Goal: Task Accomplishment & Management: Use online tool/utility

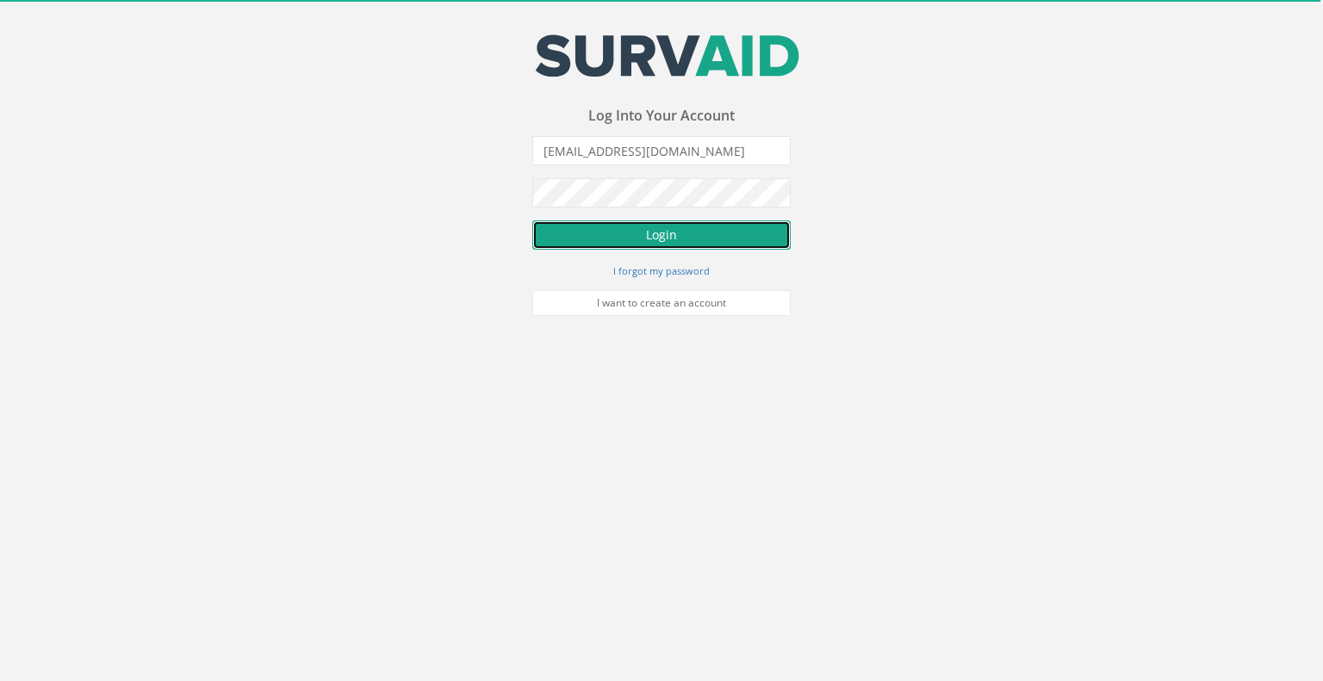
click at [654, 233] on button "Login" at bounding box center [661, 234] width 258 height 29
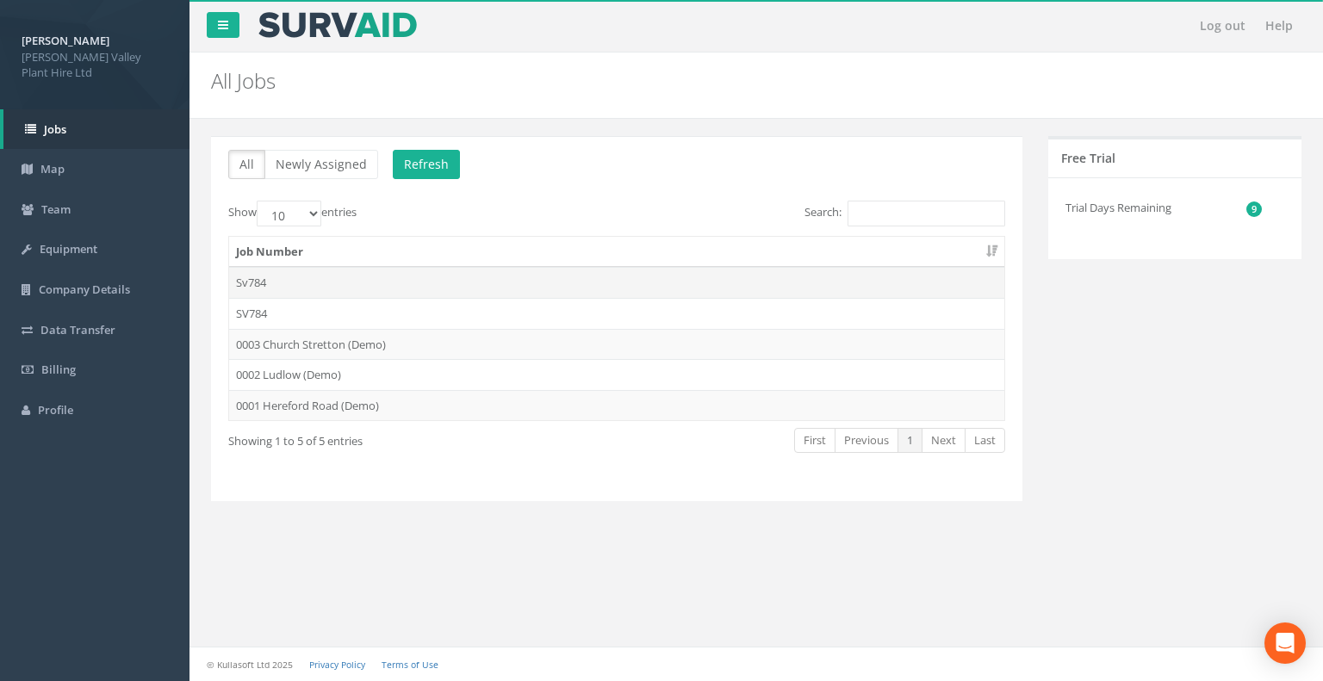
click at [289, 282] on td "Sv784" at bounding box center [616, 282] width 775 height 31
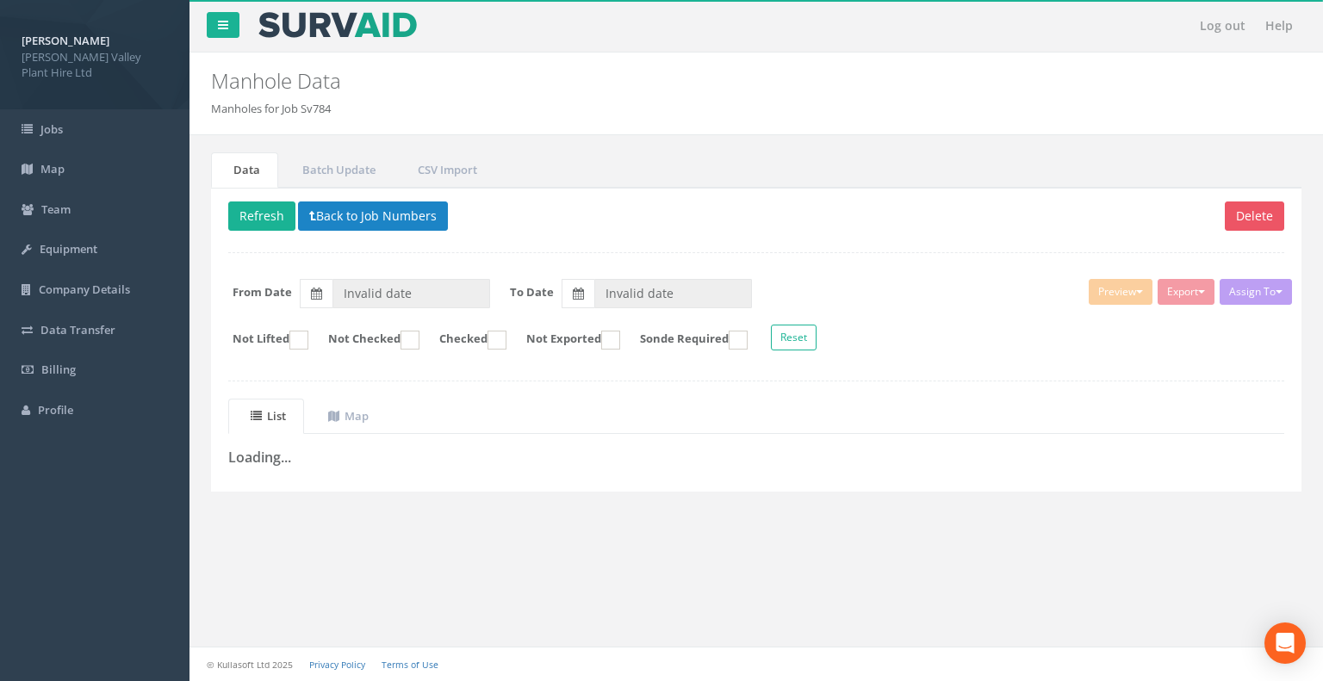
type input "[DATE]"
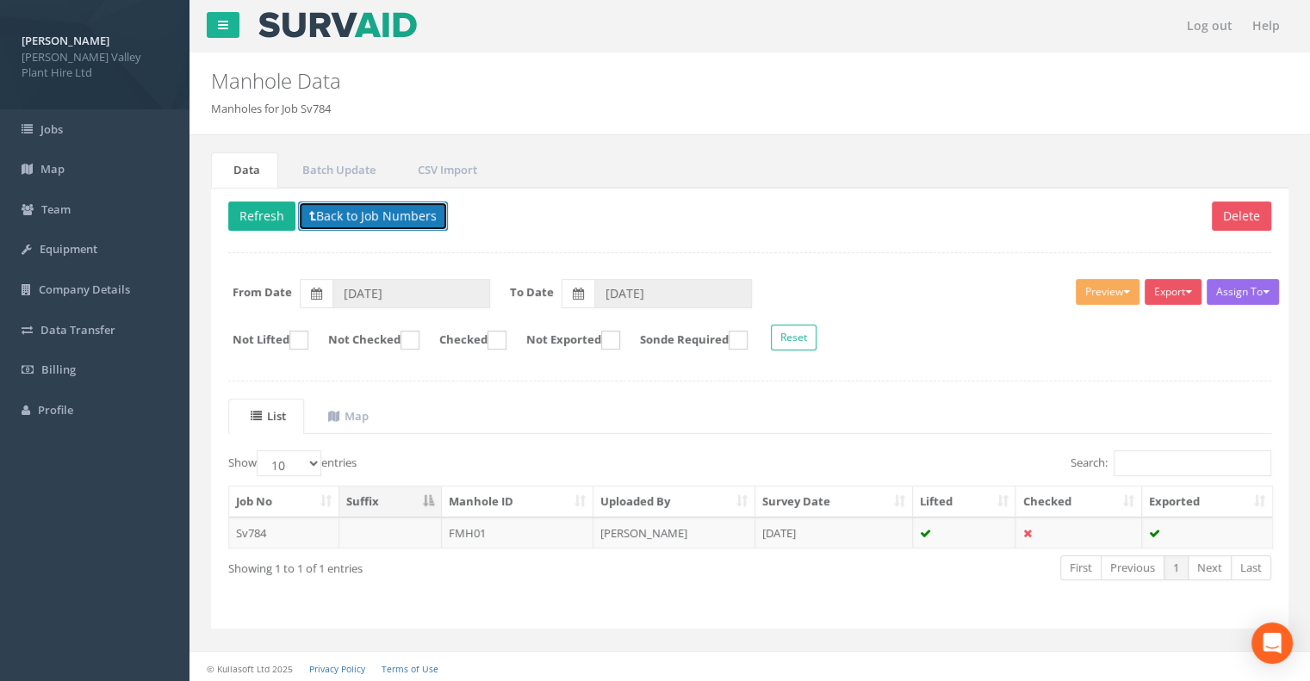
click at [359, 210] on button "Back to Job Numbers" at bounding box center [373, 215] width 150 height 29
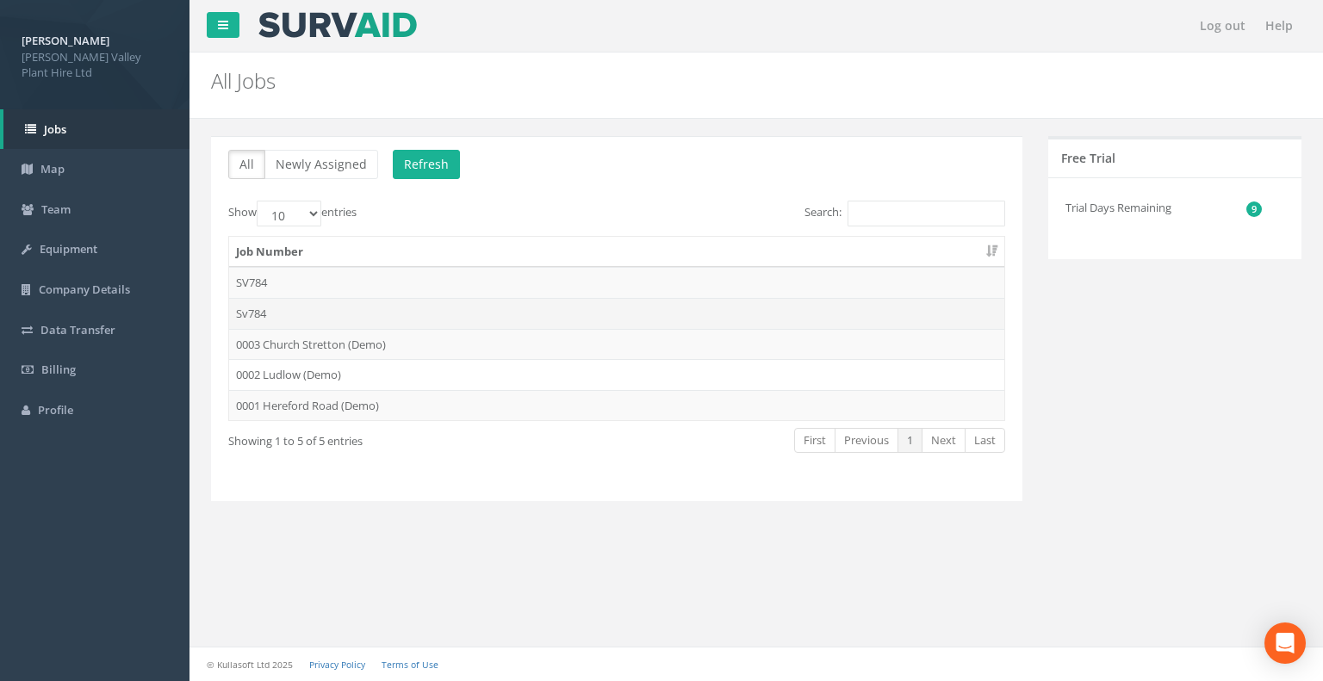
click at [258, 312] on td "Sv784" at bounding box center [616, 313] width 775 height 31
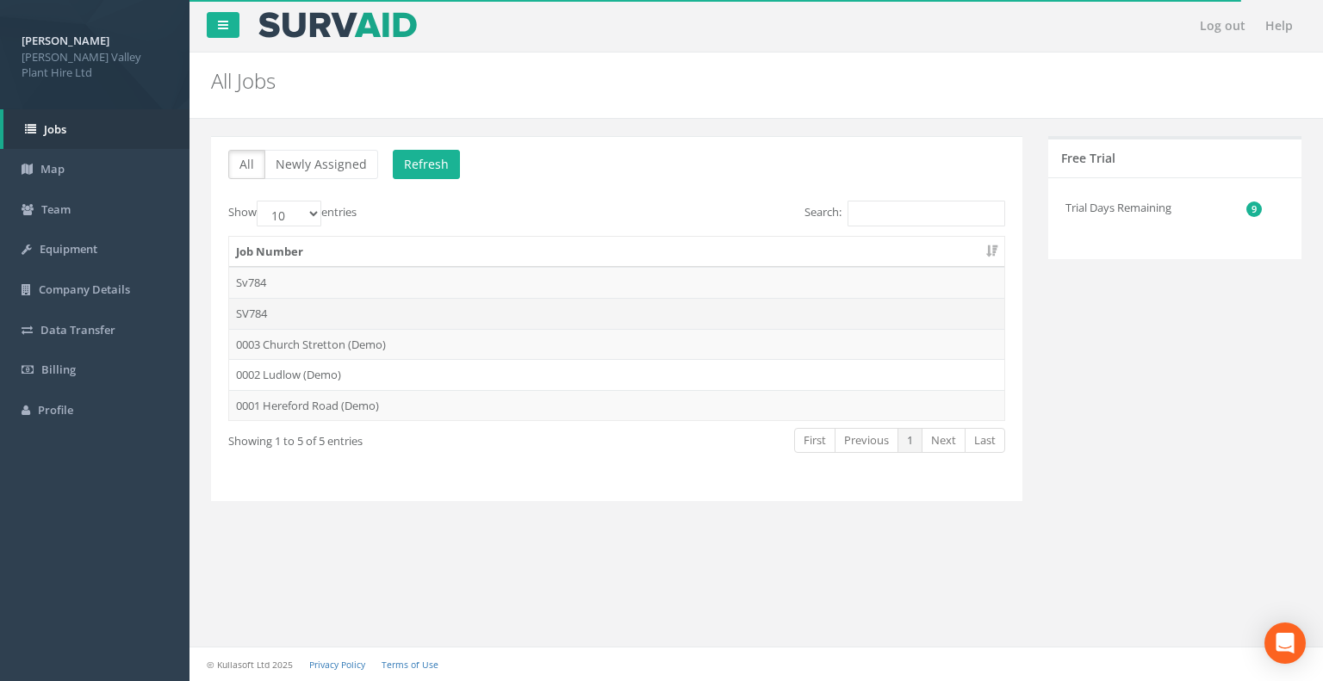
click at [257, 313] on td "SV784" at bounding box center [616, 313] width 775 height 31
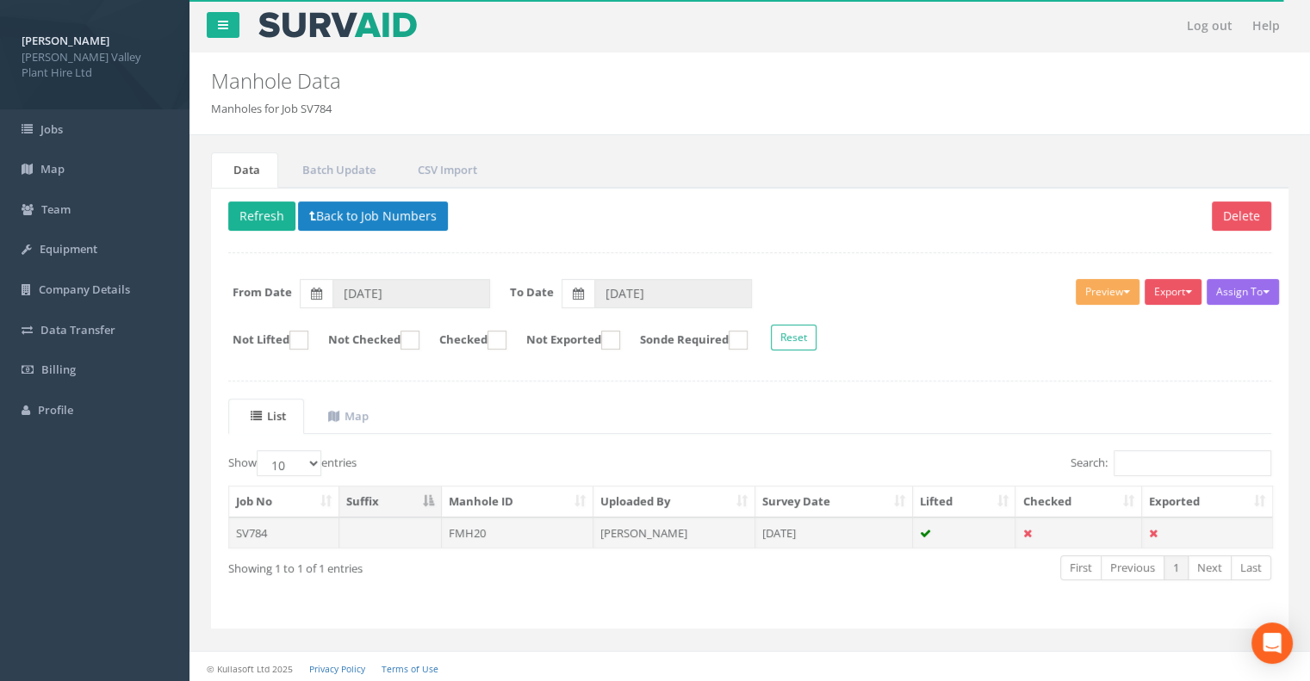
click at [256, 530] on td "SV784" at bounding box center [284, 532] width 110 height 31
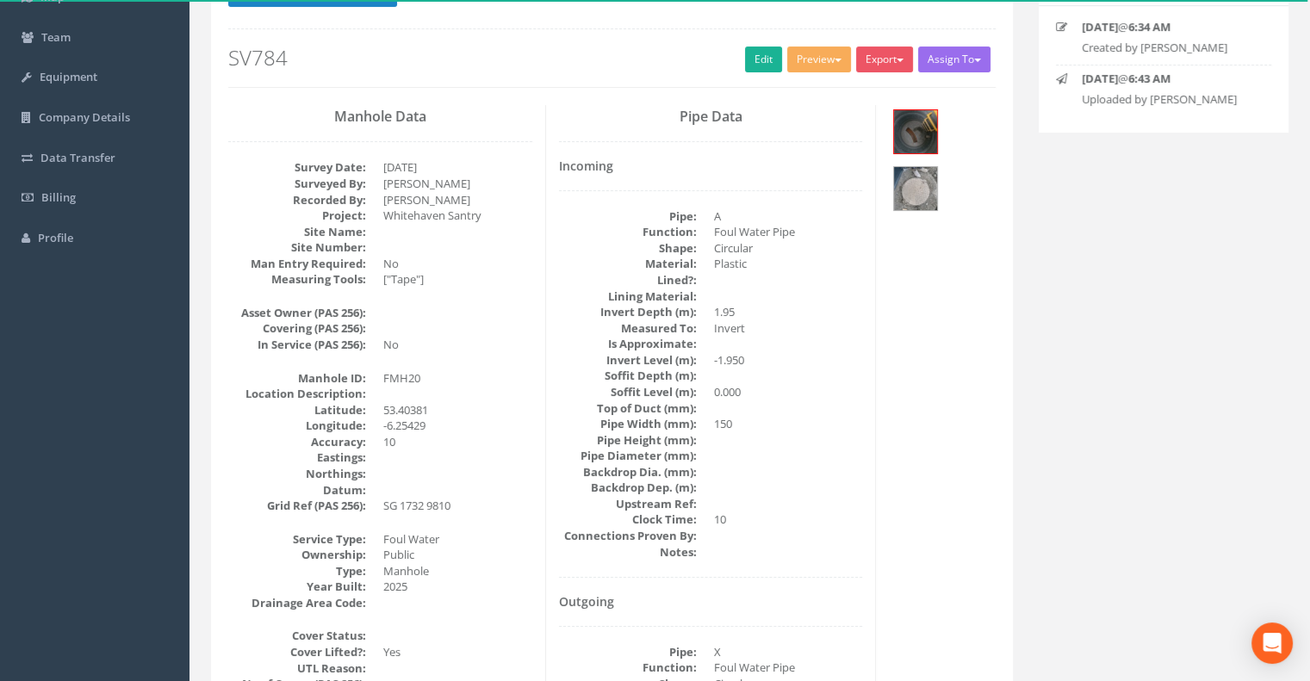
scroll to position [201, 0]
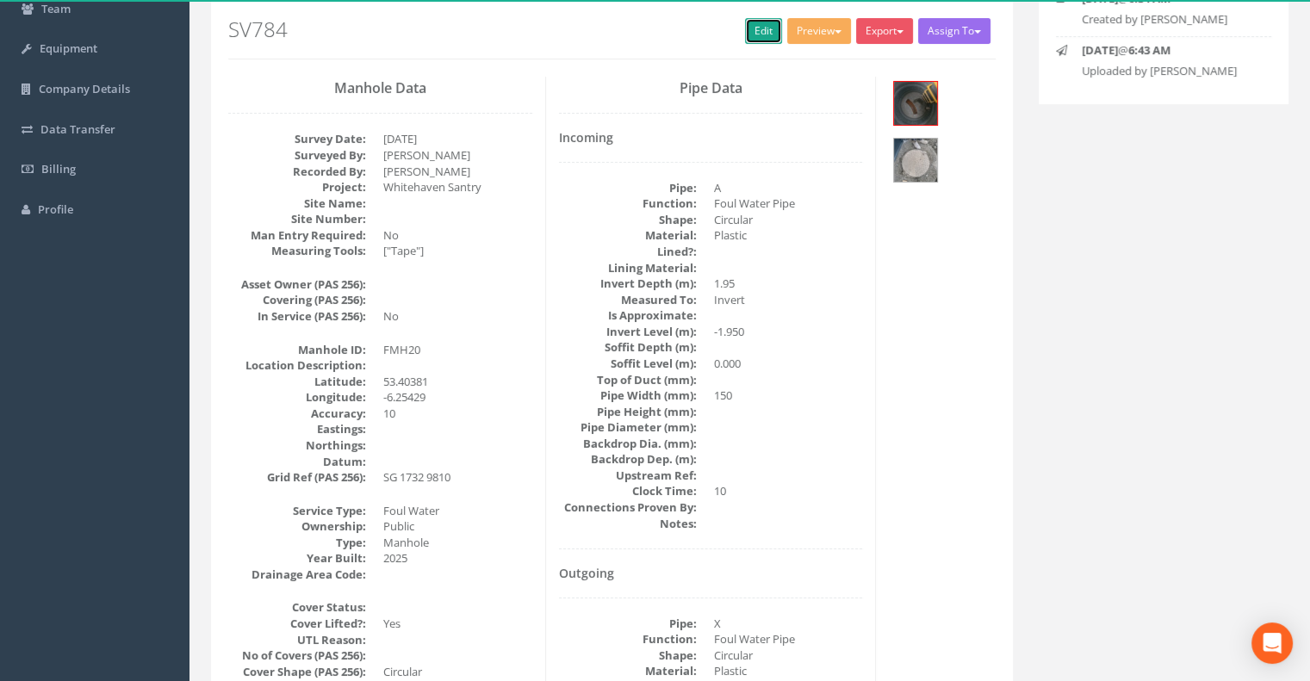
click at [747, 26] on link "Edit" at bounding box center [763, 31] width 37 height 26
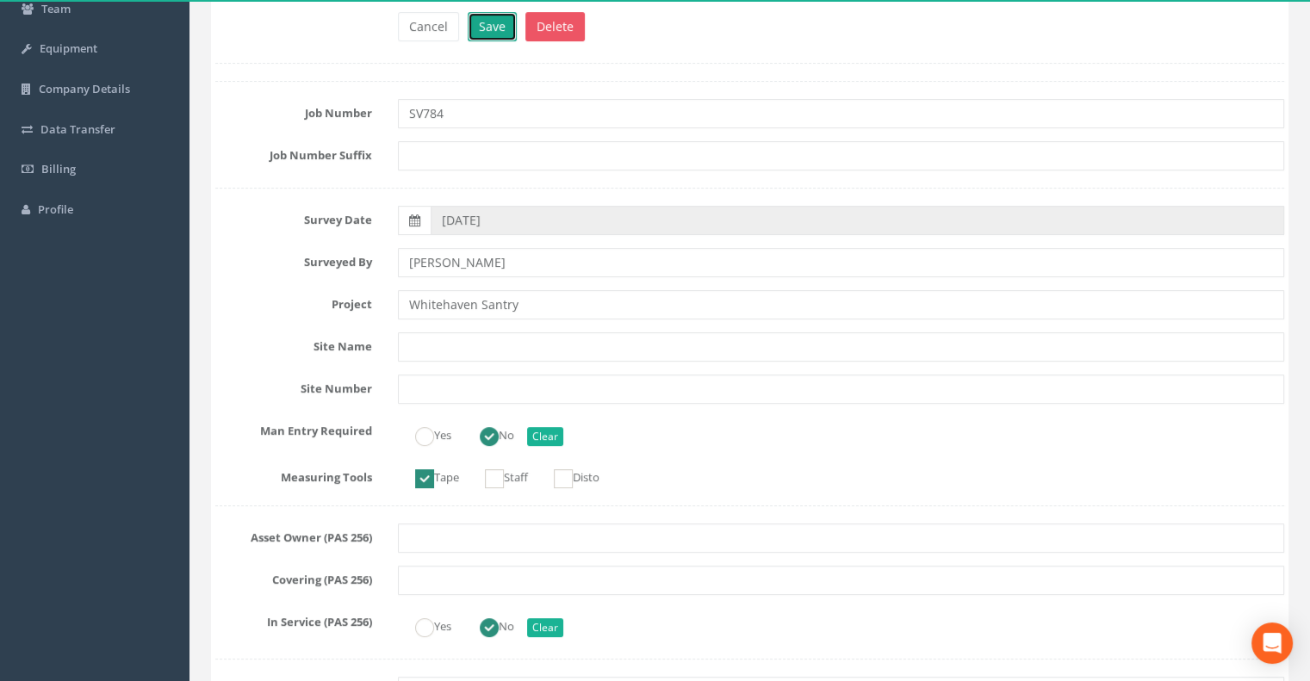
click at [489, 12] on button "Save" at bounding box center [492, 26] width 49 height 29
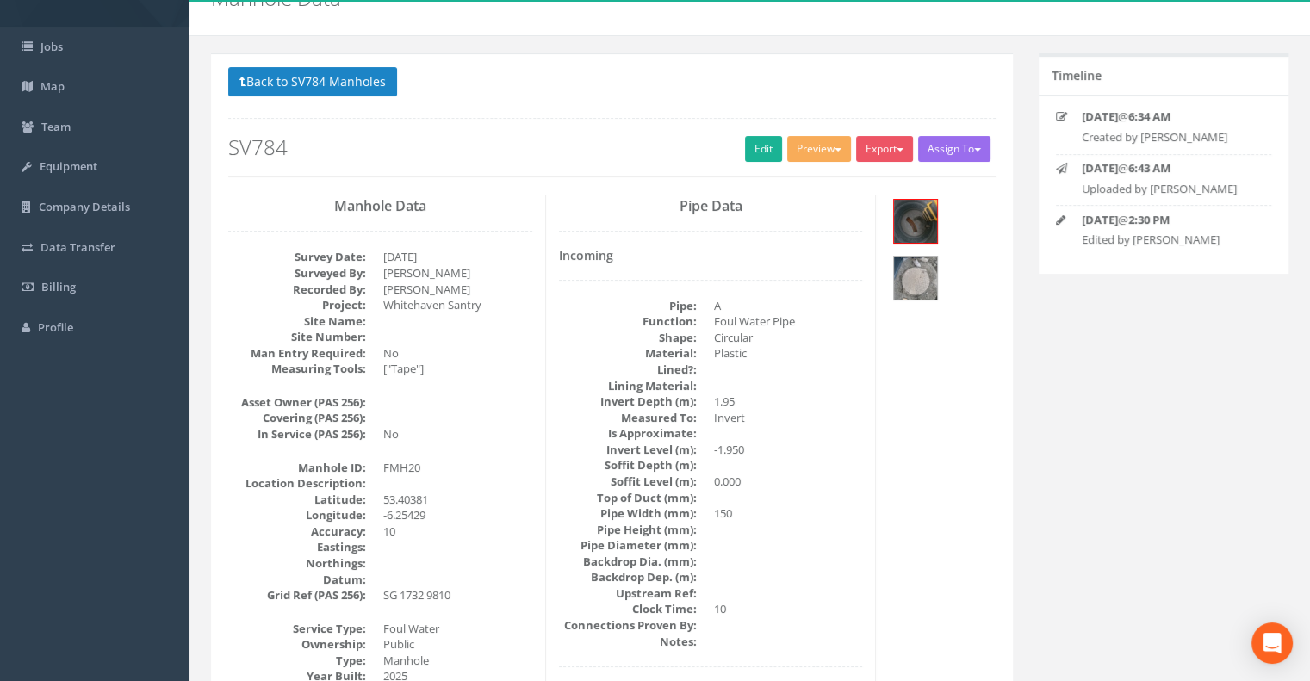
scroll to position [0, 0]
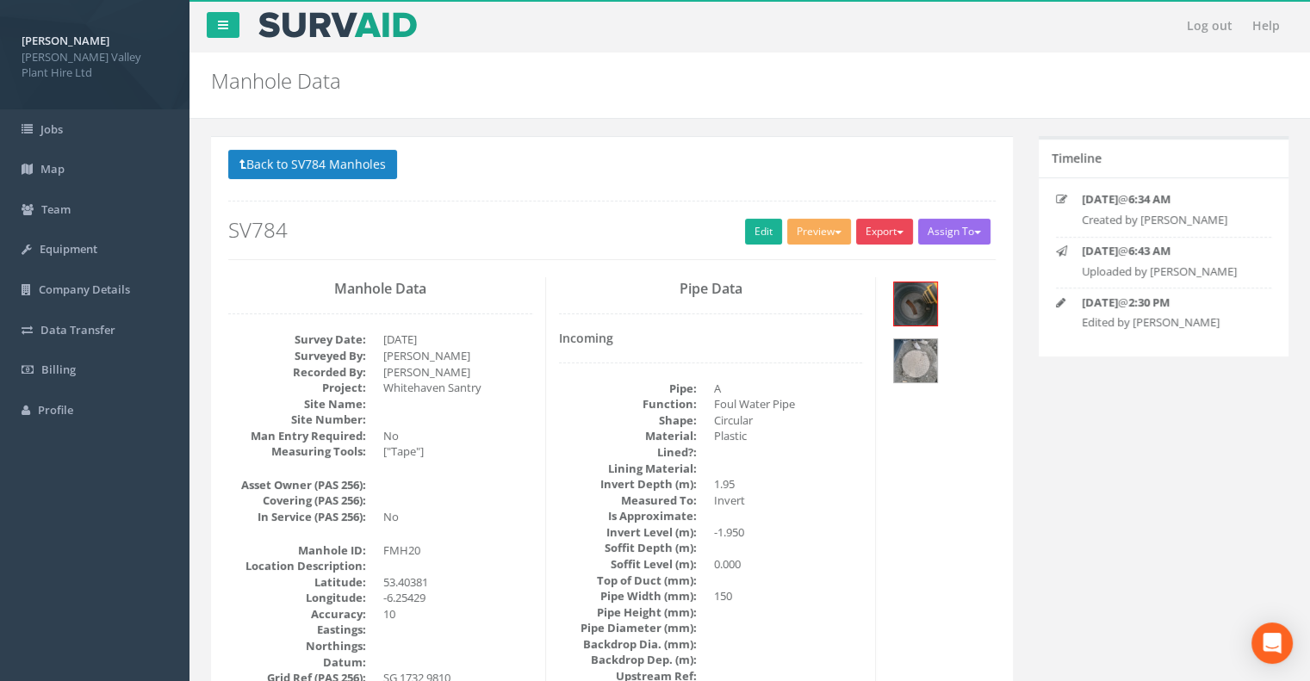
click at [897, 233] on span "button" at bounding box center [899, 232] width 7 height 3
click at [808, 367] on link "SurvAid Manhole" at bounding box center [849, 370] width 131 height 27
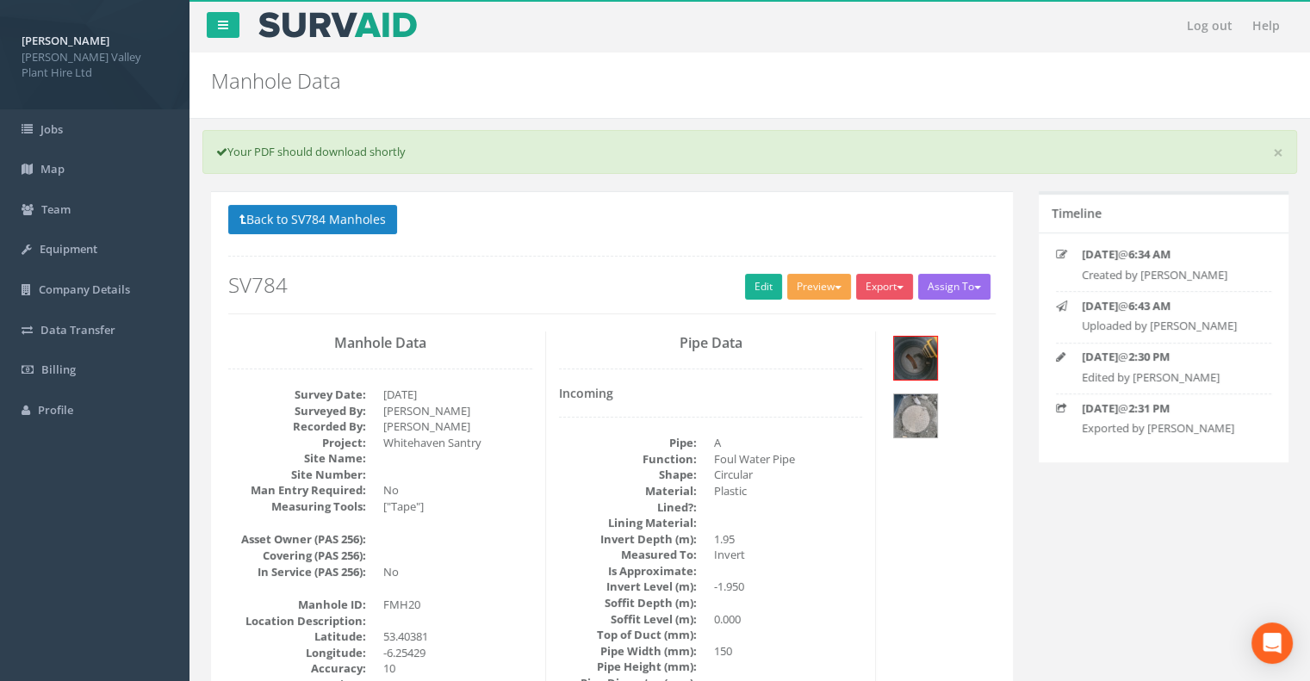
click at [840, 282] on button "Preview" at bounding box center [819, 287] width 64 height 26
click at [764, 278] on link "Edit" at bounding box center [763, 287] width 37 height 26
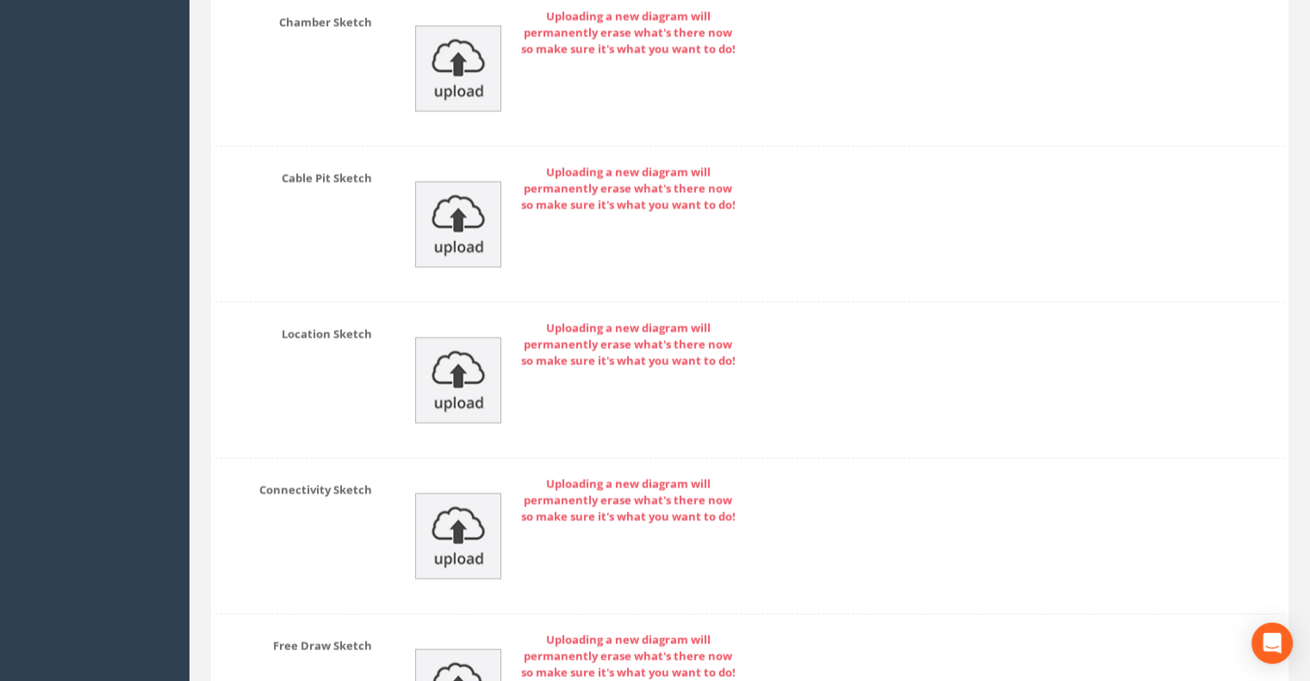
scroll to position [3924, 0]
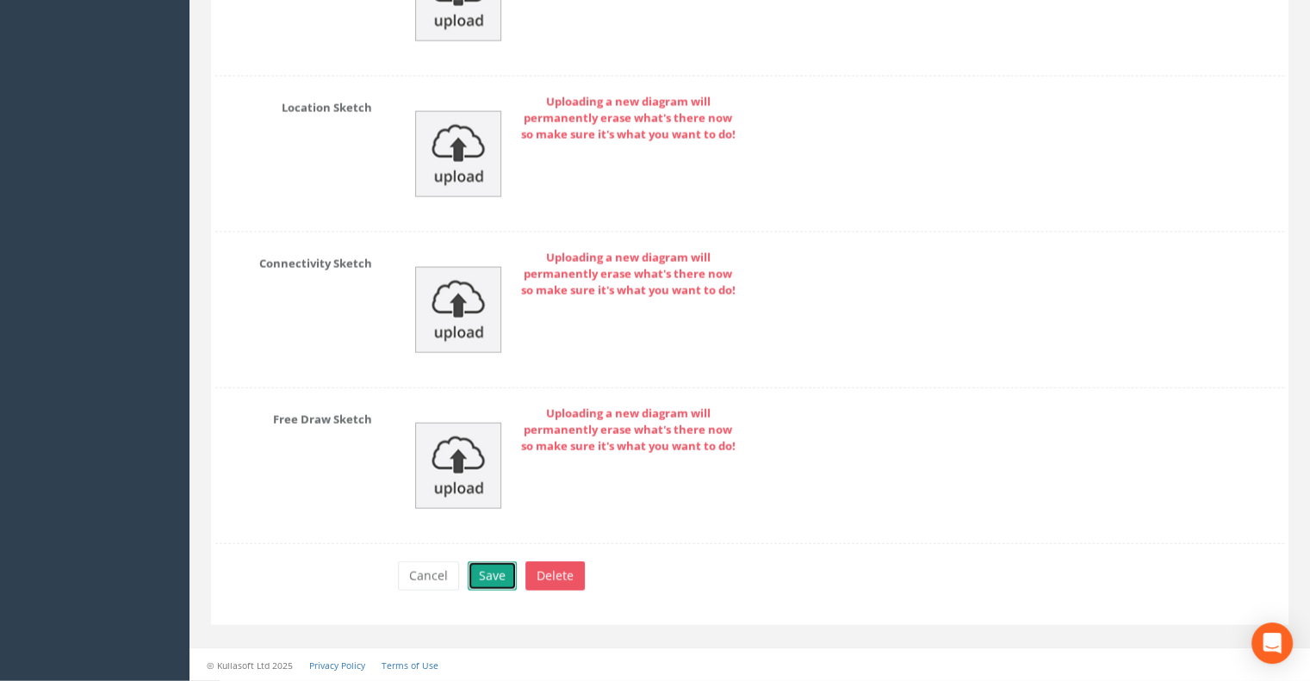
click at [499, 573] on button "Save" at bounding box center [492, 575] width 49 height 29
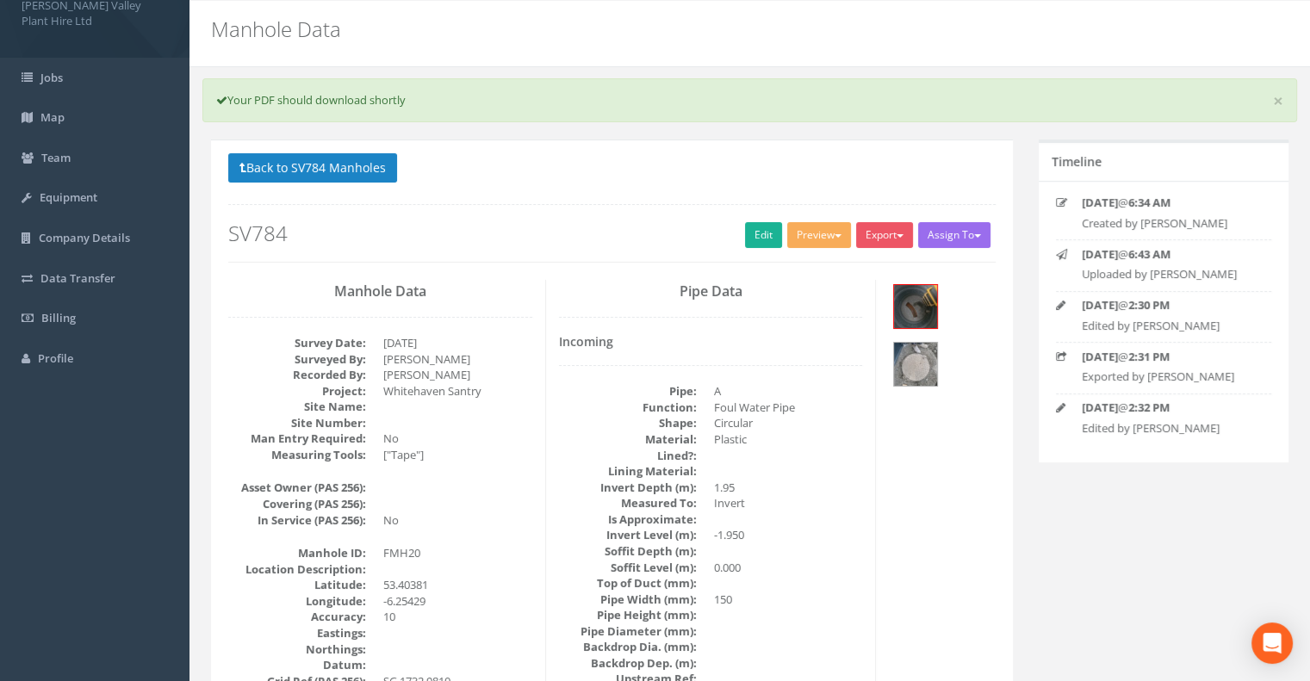
scroll to position [0, 0]
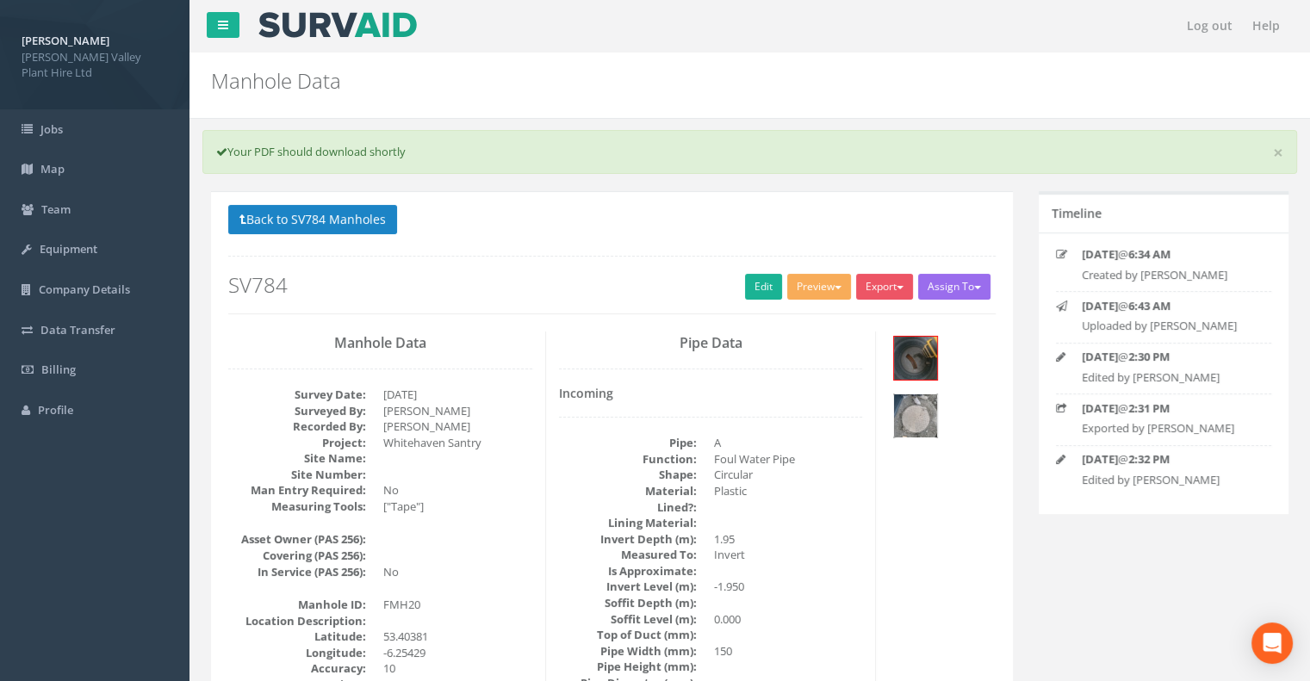
click at [937, 394] on img at bounding box center [915, 415] width 43 height 43
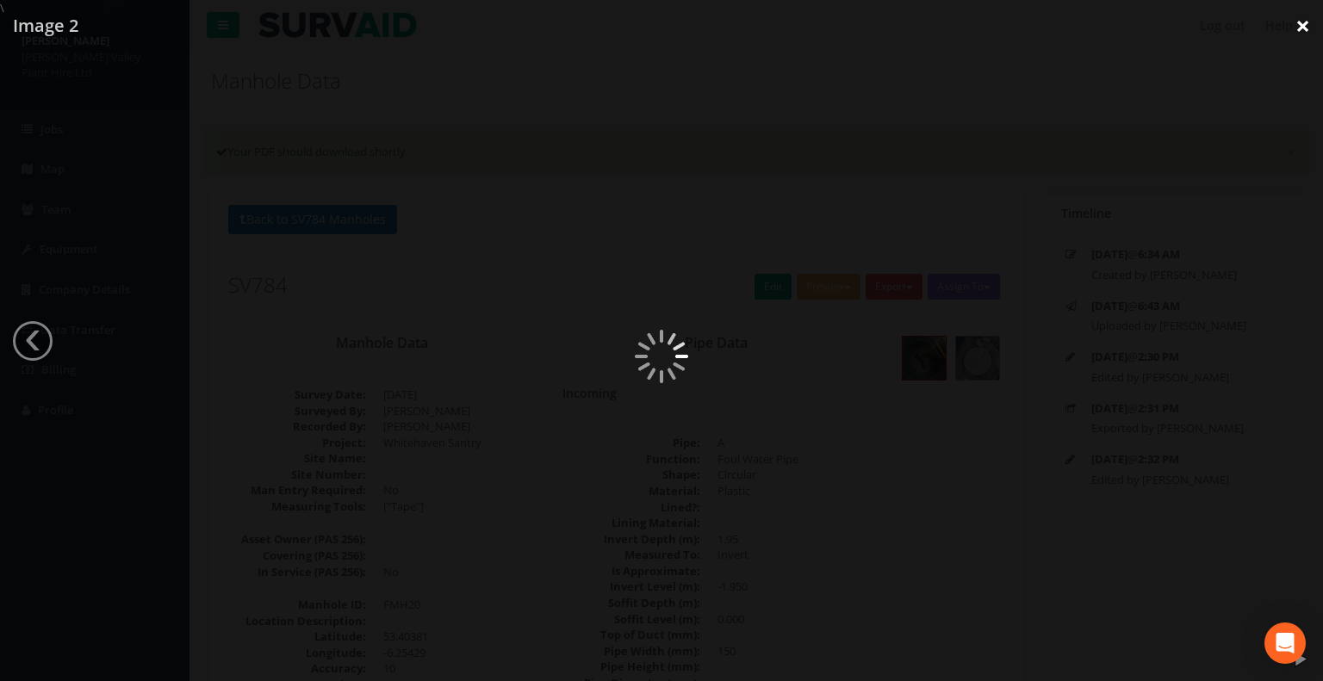
click at [1300, 26] on link "×" at bounding box center [1302, 26] width 40 height 52
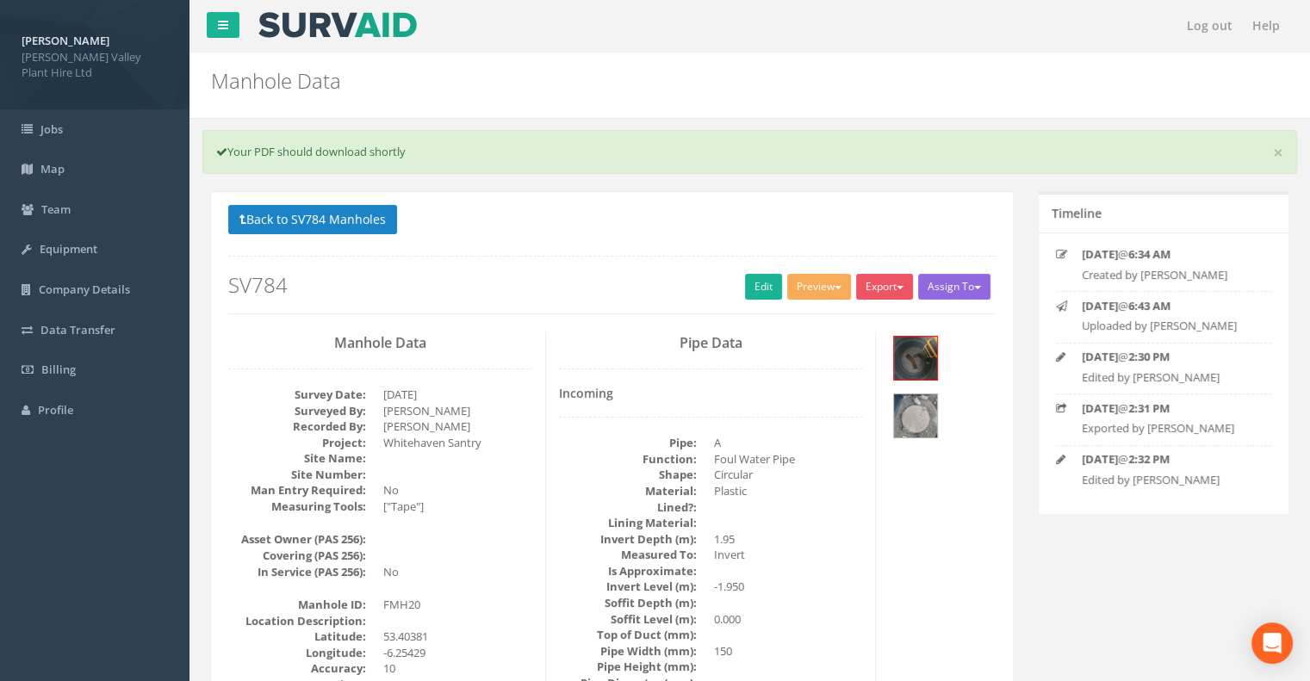
click at [982, 285] on button "Assign To" at bounding box center [954, 287] width 72 height 26
click at [889, 286] on button "Export" at bounding box center [884, 287] width 57 height 26
click at [885, 292] on button "Export" at bounding box center [884, 287] width 57 height 26
click at [887, 284] on button "Export" at bounding box center [884, 287] width 57 height 26
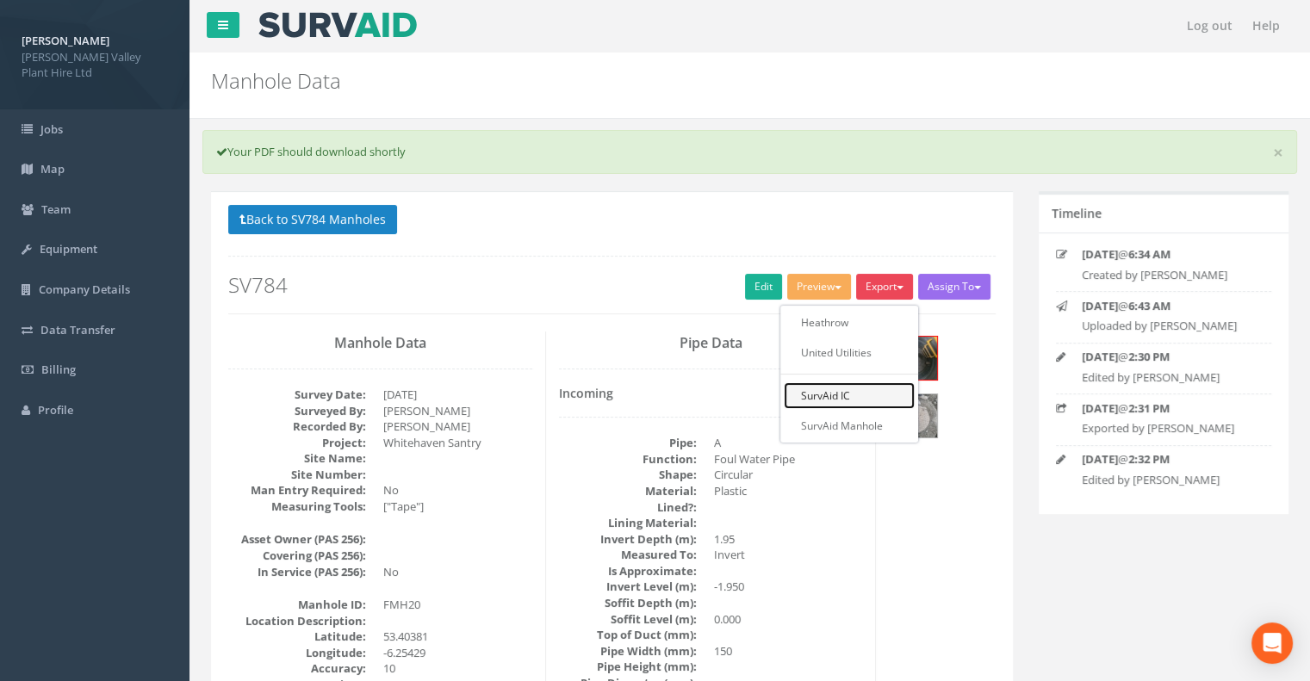
click at [817, 394] on link "SurvAid IC" at bounding box center [849, 395] width 131 height 27
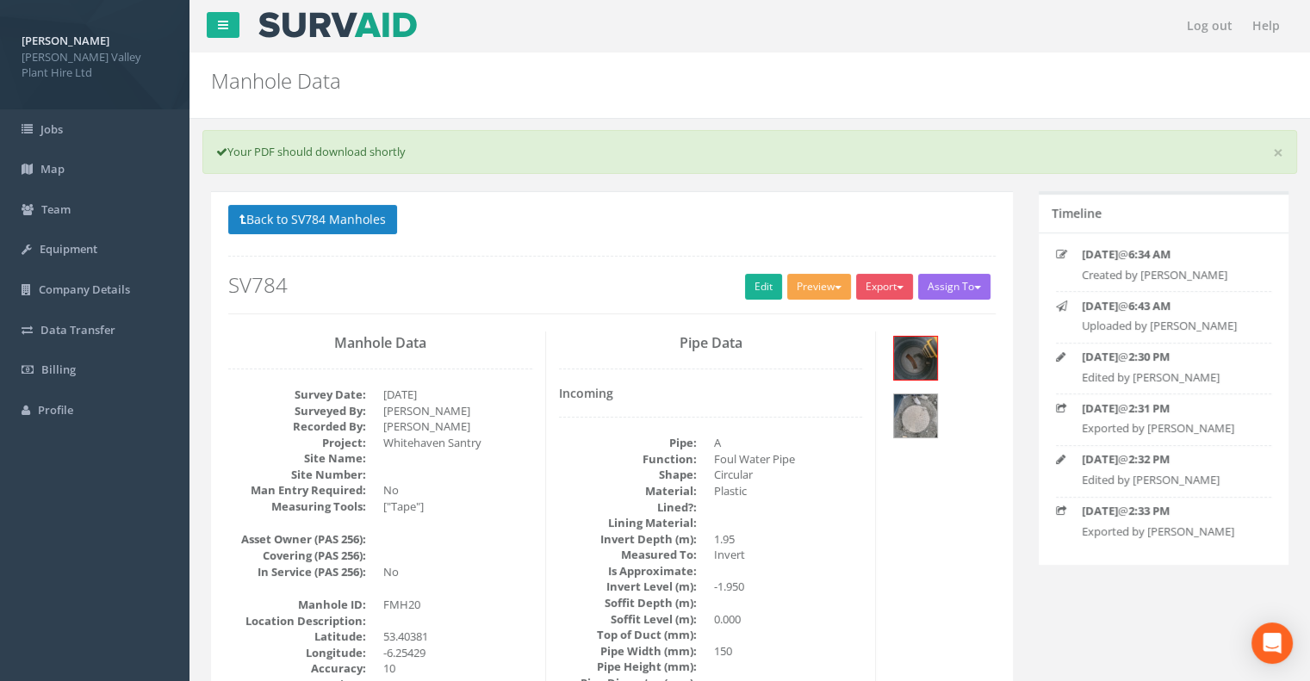
click at [838, 285] on button "Preview" at bounding box center [819, 287] width 64 height 26
click at [746, 395] on link "SurvAid IC" at bounding box center [787, 395] width 131 height 27
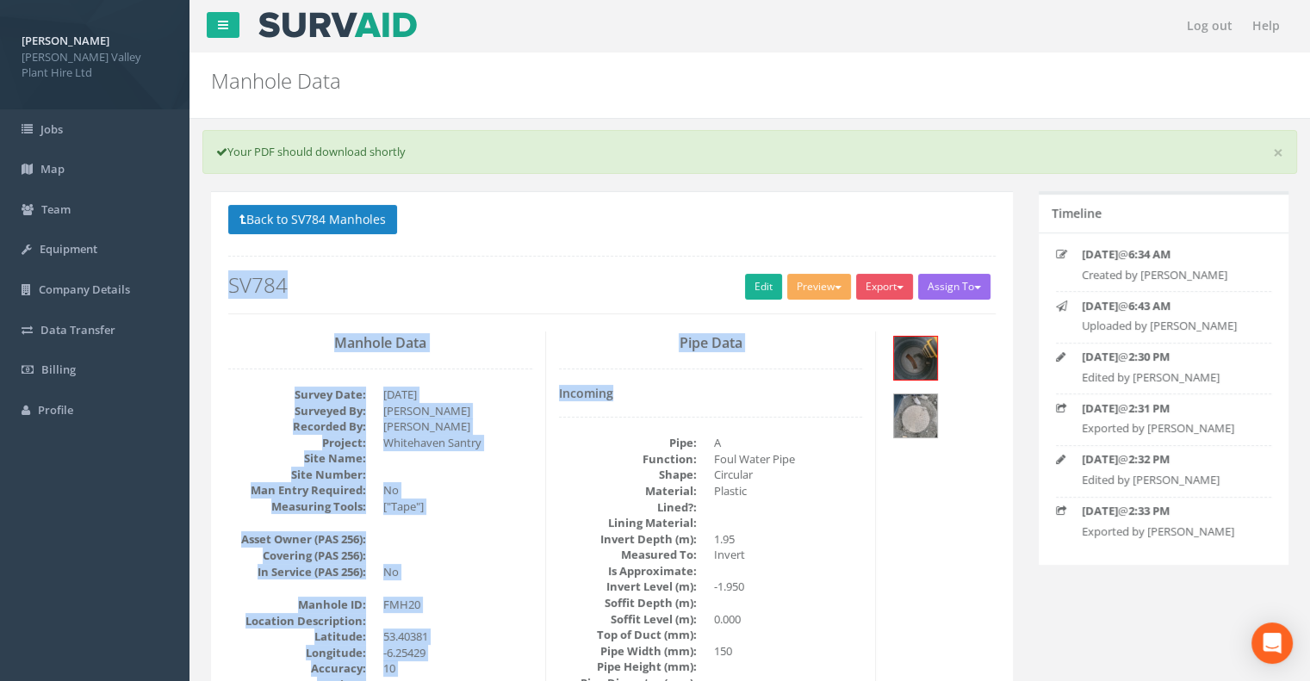
drag, startPoint x: 746, startPoint y: 395, endPoint x: 872, endPoint y: 175, distance: 254.2
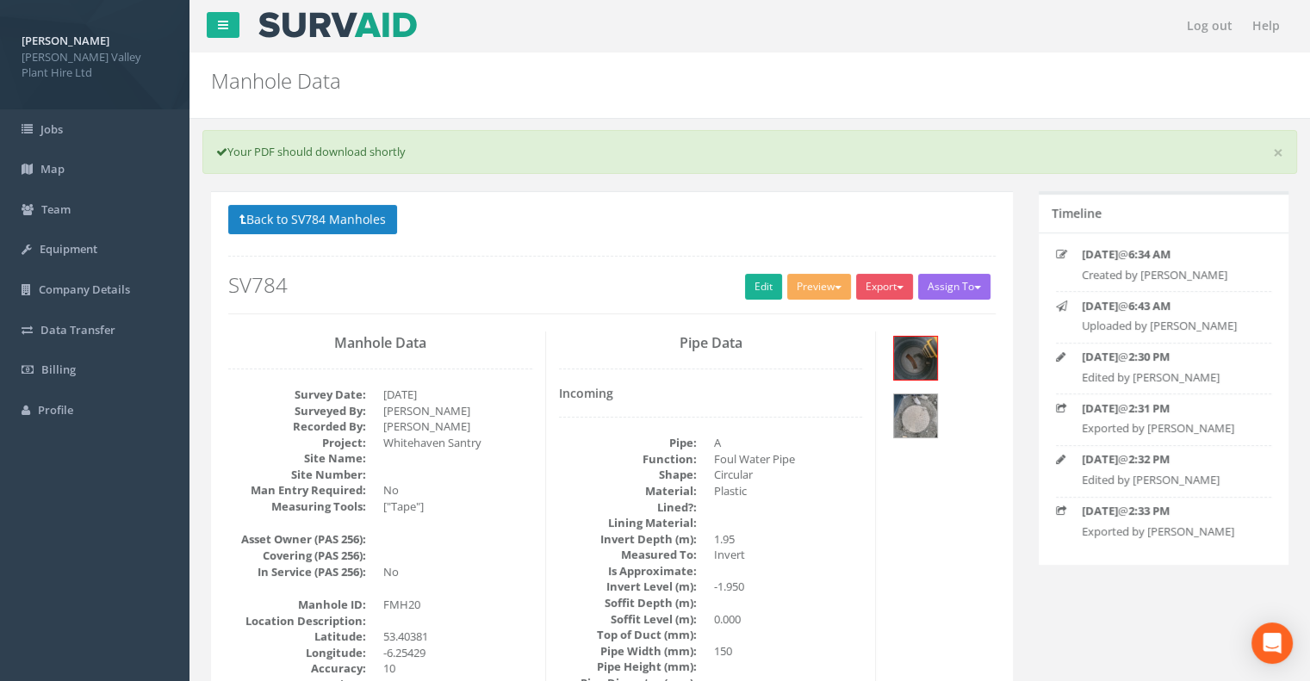
click at [231, 31] on link at bounding box center [223, 25] width 33 height 26
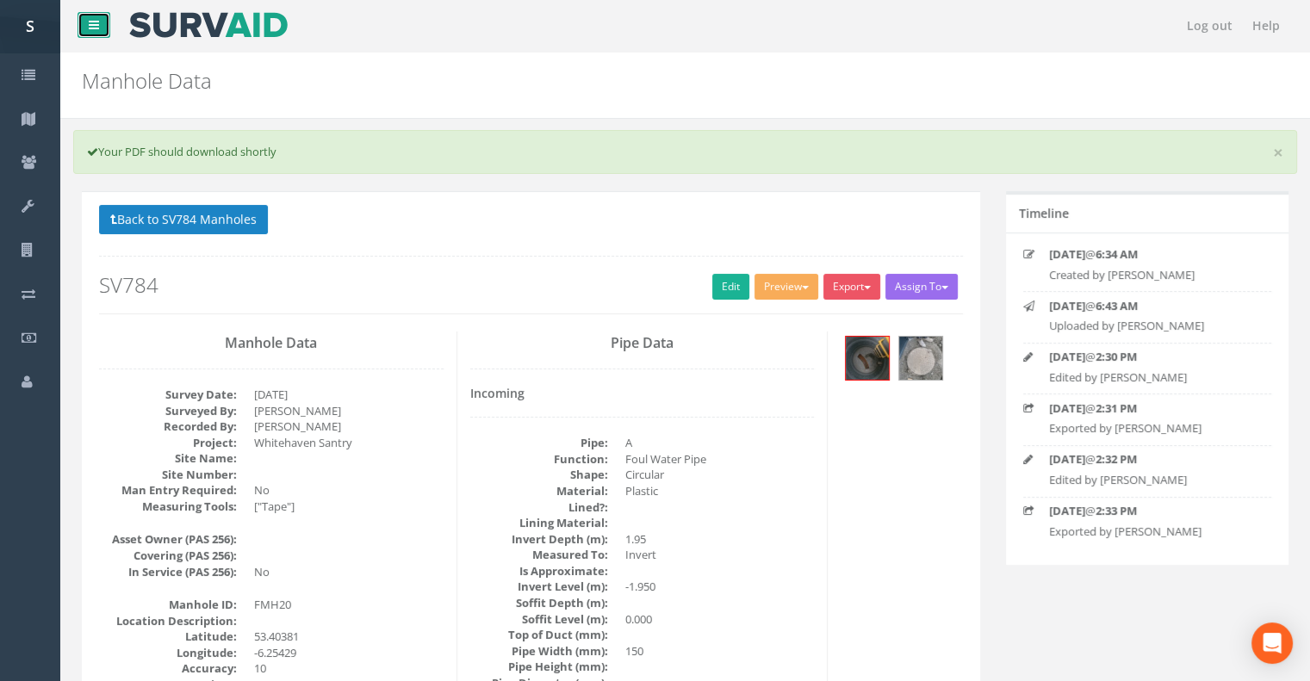
click at [90, 27] on icon at bounding box center [94, 25] width 10 height 12
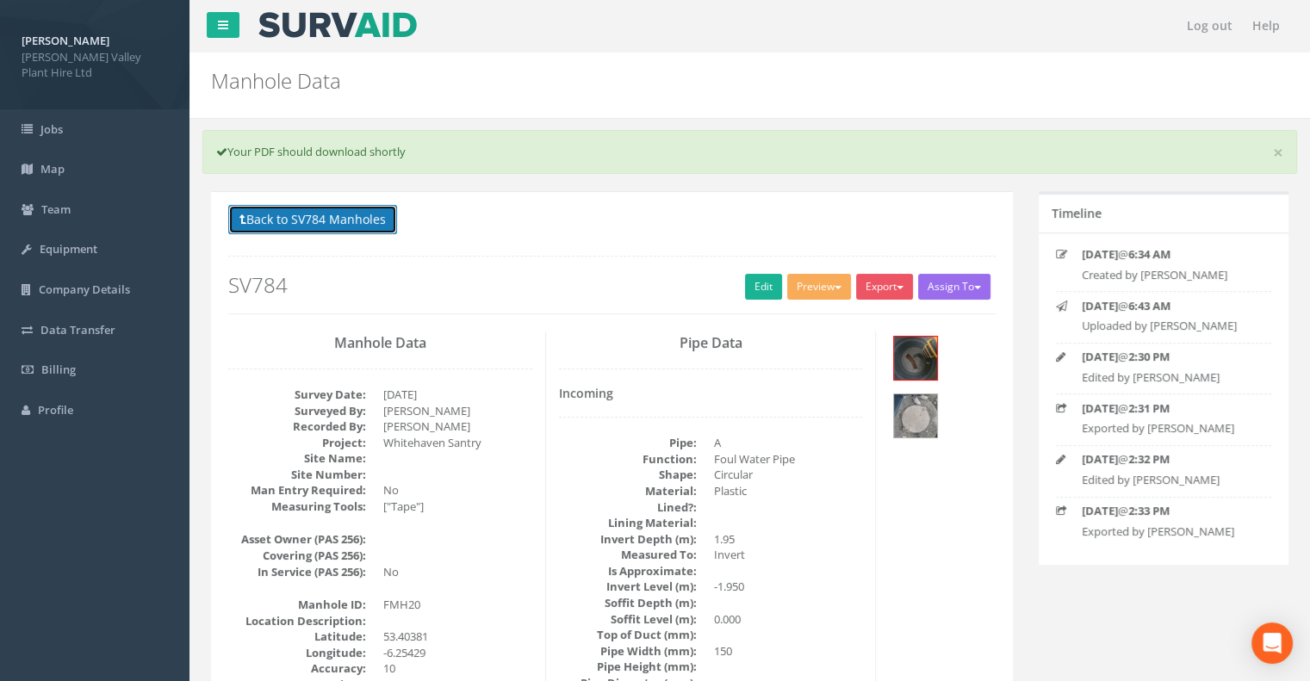
click at [287, 226] on button "Back to SV784 Manholes" at bounding box center [312, 219] width 169 height 29
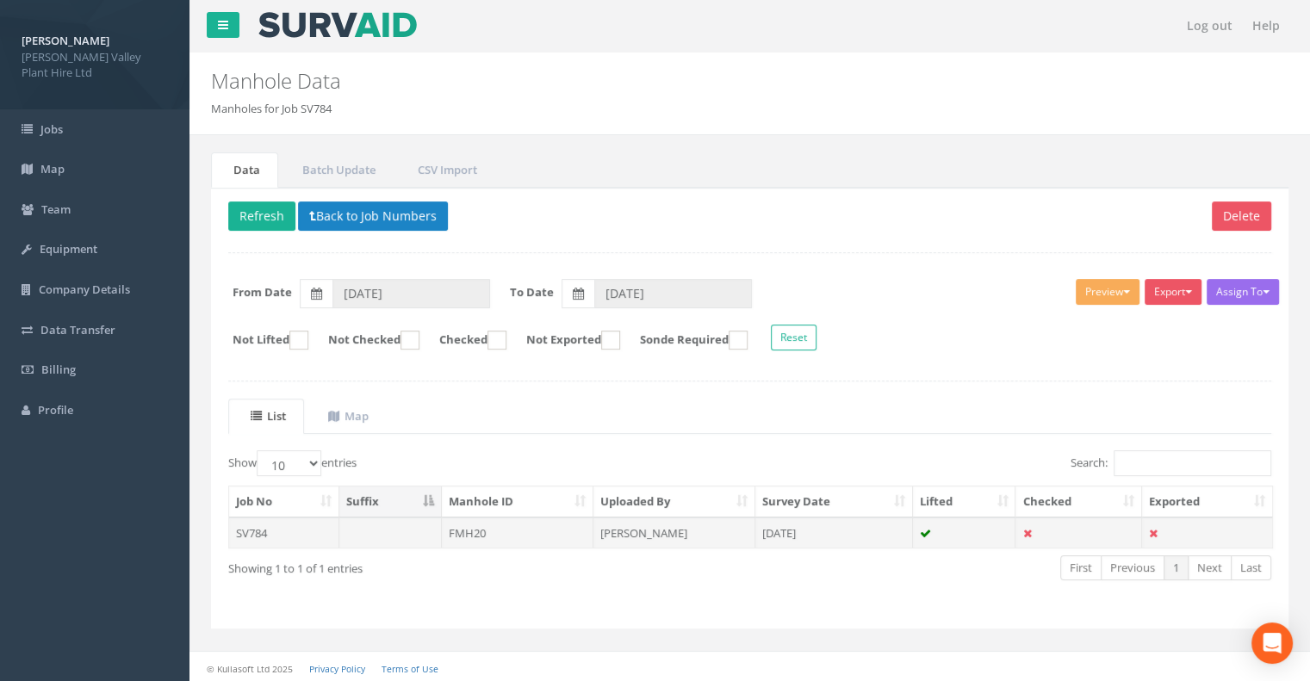
click at [289, 536] on td "SV784" at bounding box center [284, 532] width 110 height 31
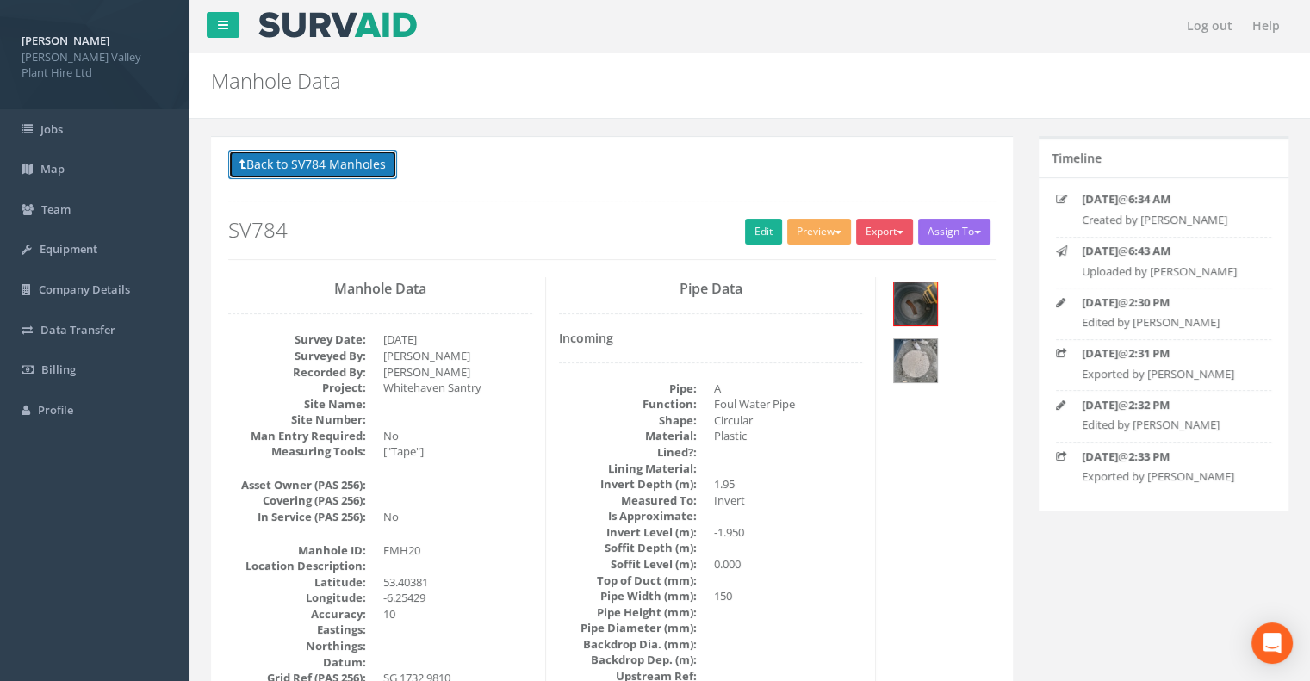
click at [293, 158] on button "Back to SV784 Manholes" at bounding box center [312, 164] width 169 height 29
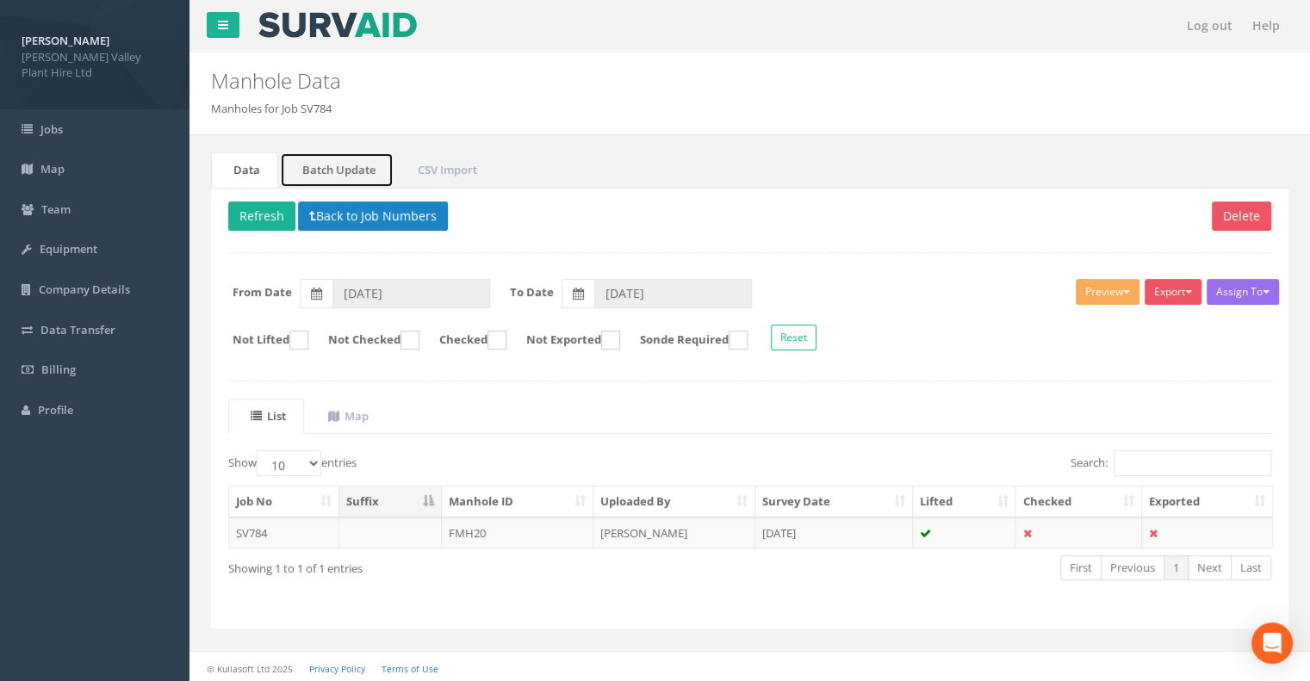
click at [338, 171] on link "Batch Update" at bounding box center [337, 169] width 114 height 35
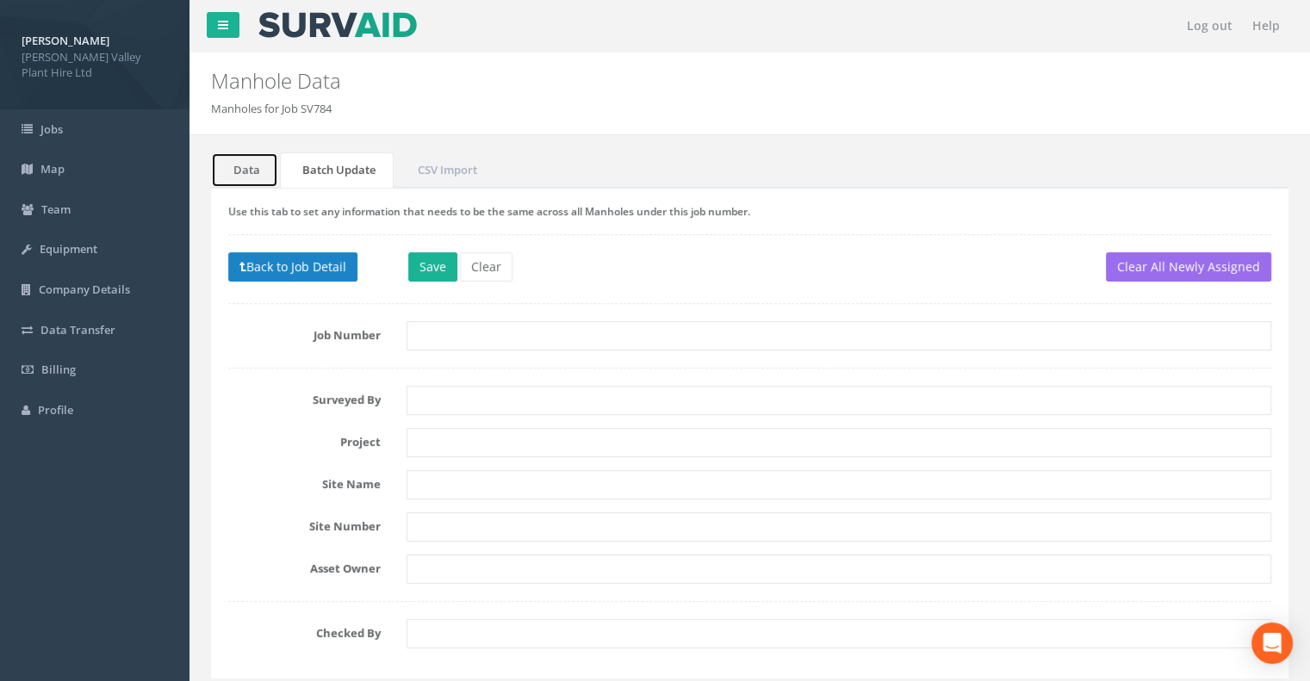
click at [263, 168] on link "Data" at bounding box center [244, 169] width 67 height 35
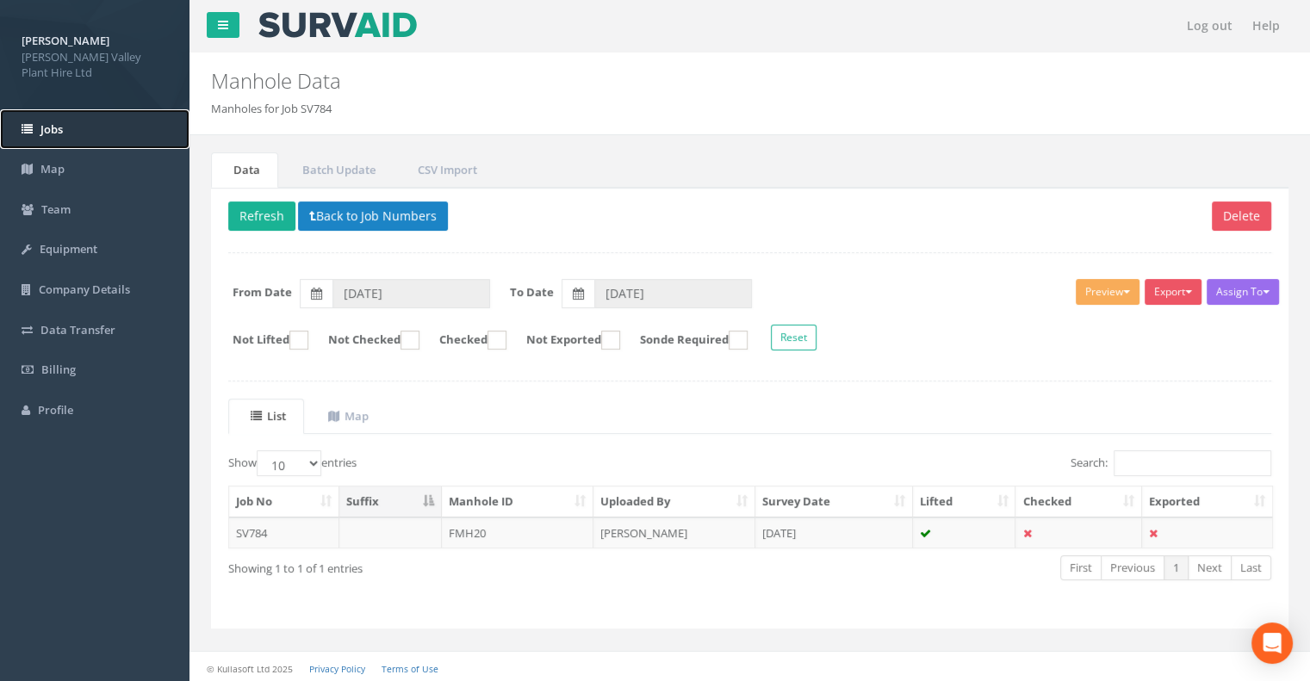
click at [70, 130] on link "Jobs" at bounding box center [94, 129] width 189 height 40
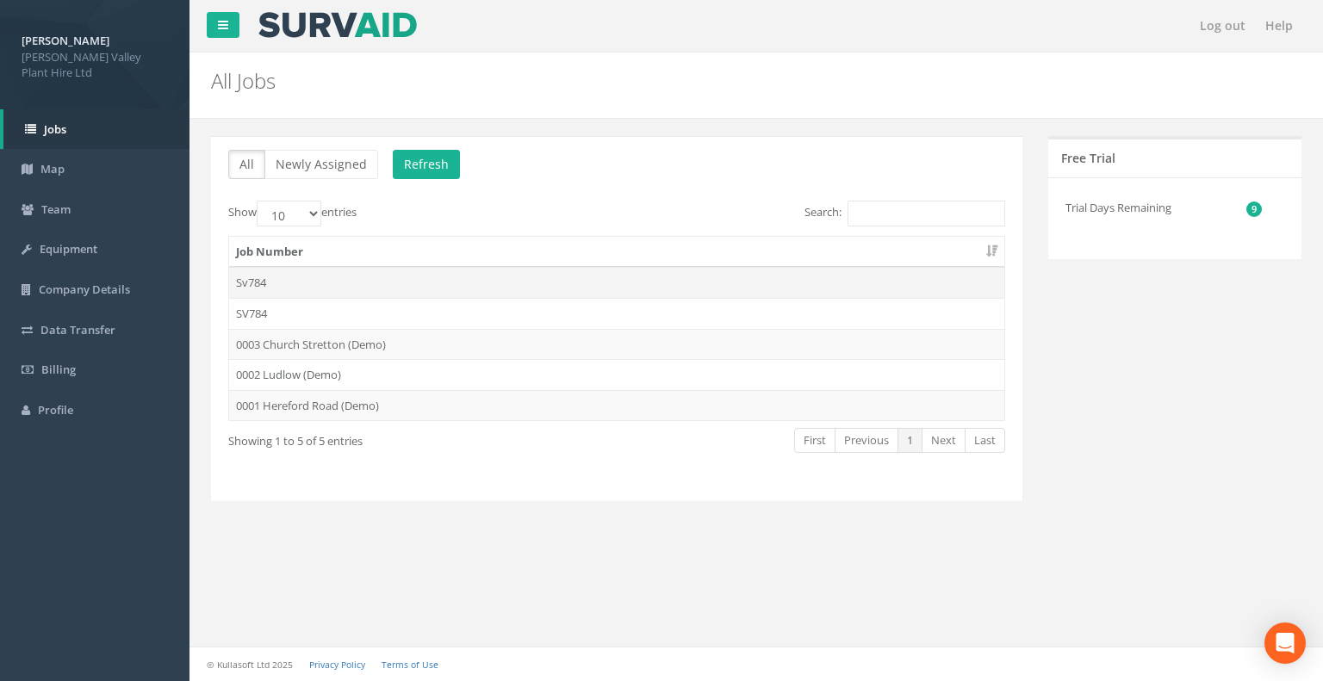
click at [499, 280] on td "Sv784" at bounding box center [616, 282] width 775 height 31
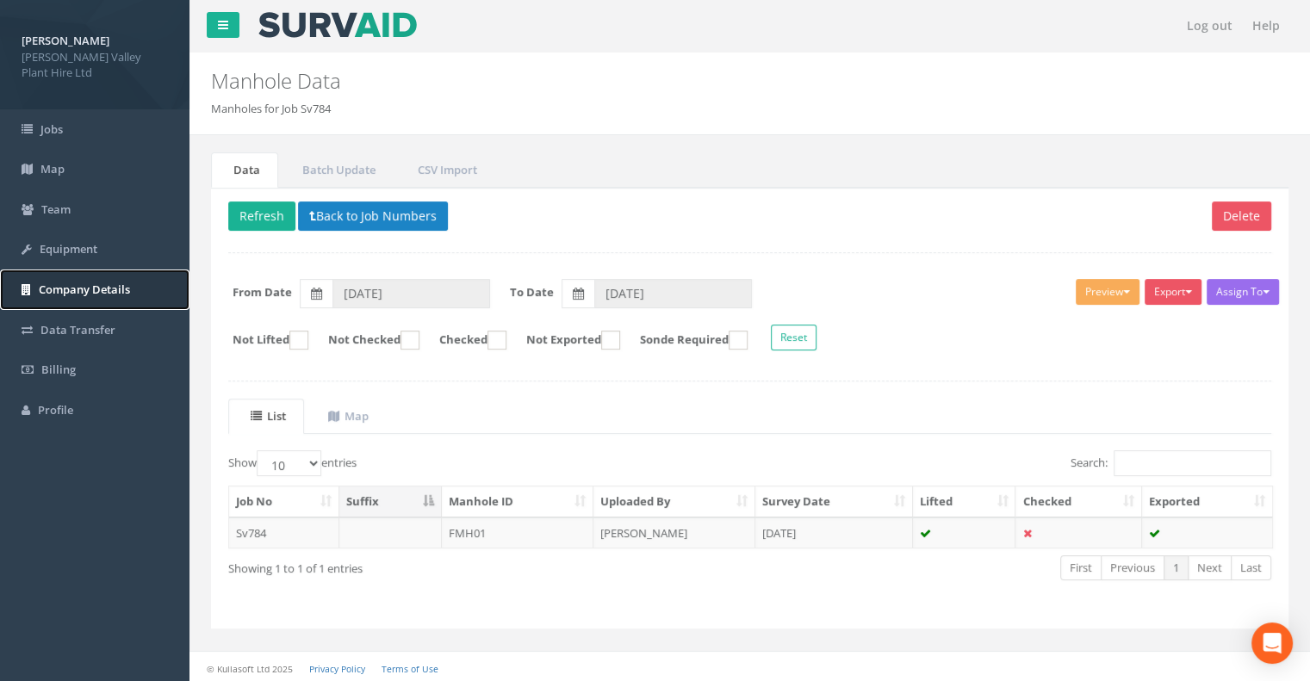
click at [124, 290] on span "Company Details" at bounding box center [84, 289] width 91 height 15
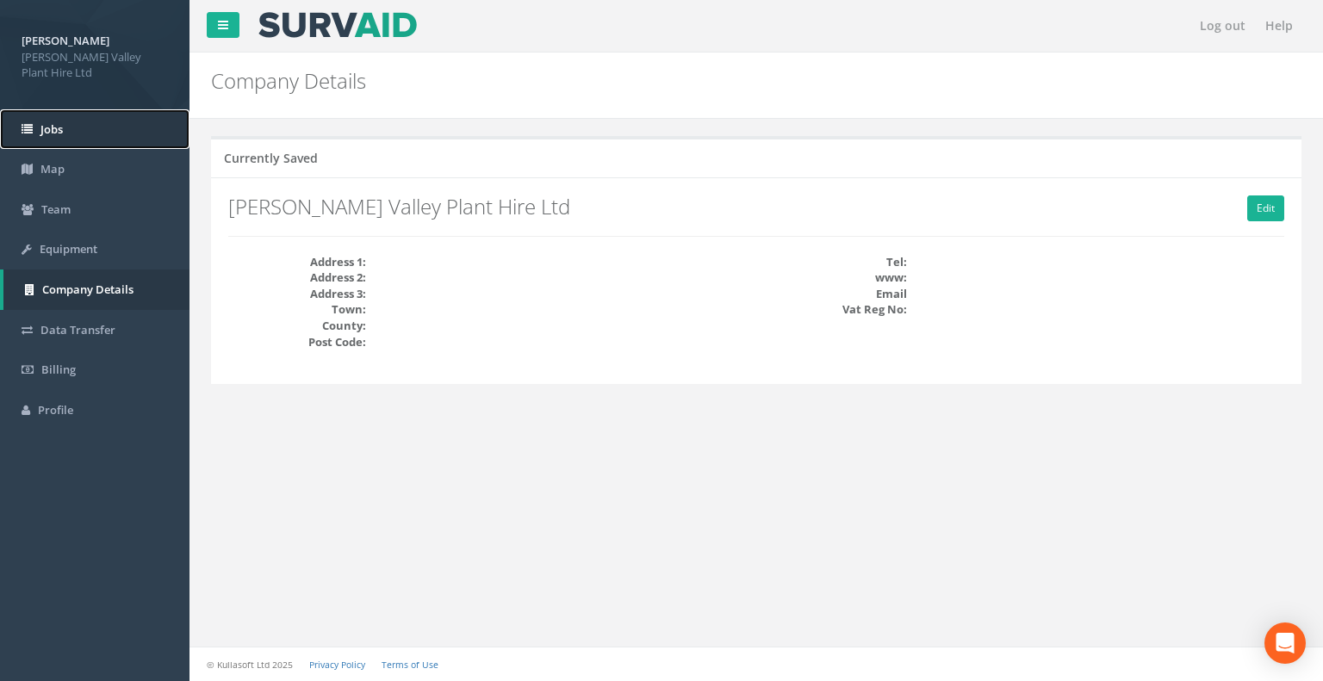
click at [72, 135] on link "Jobs" at bounding box center [94, 129] width 189 height 40
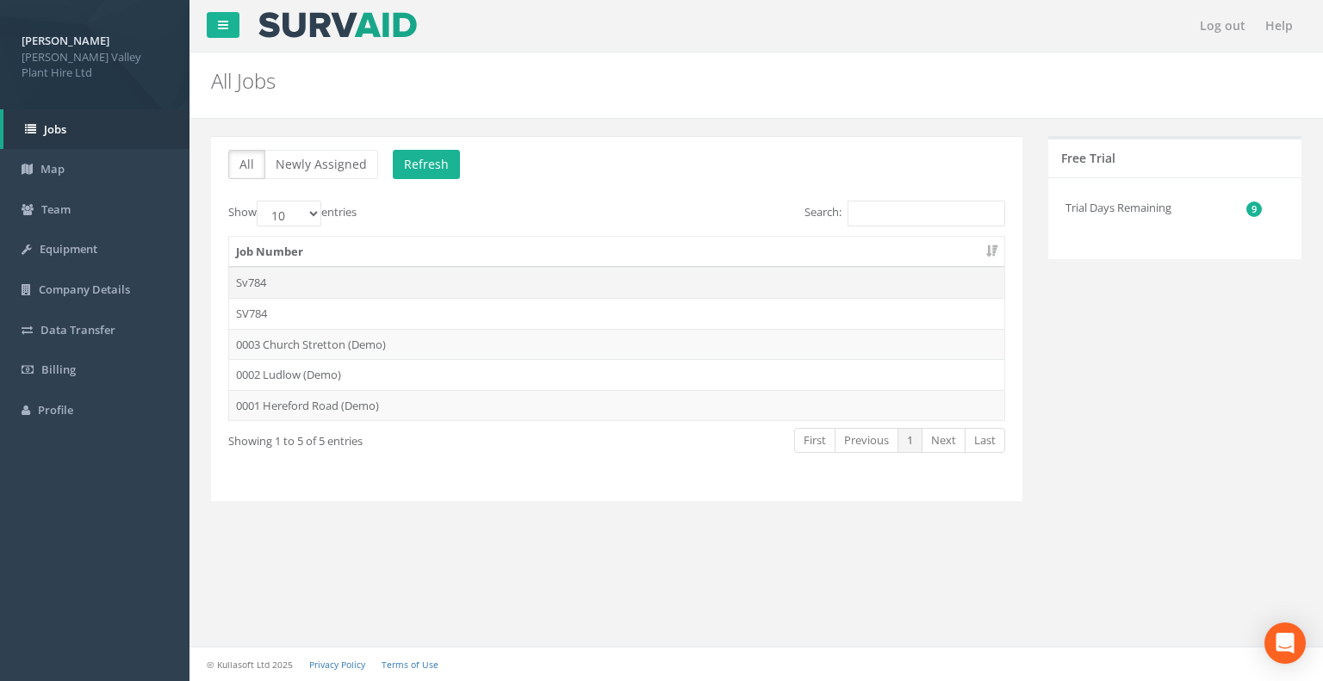
click at [325, 278] on td "Sv784" at bounding box center [616, 282] width 775 height 31
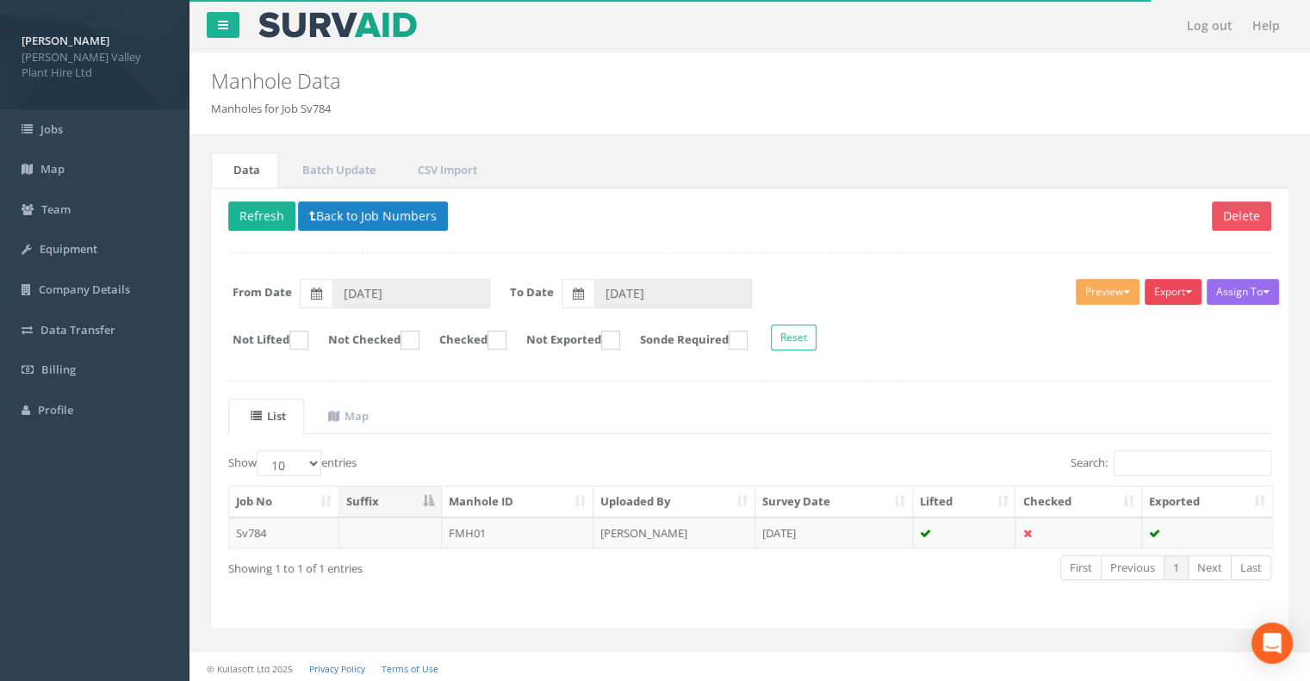
click at [1185, 292] on span "button" at bounding box center [1188, 291] width 7 height 3
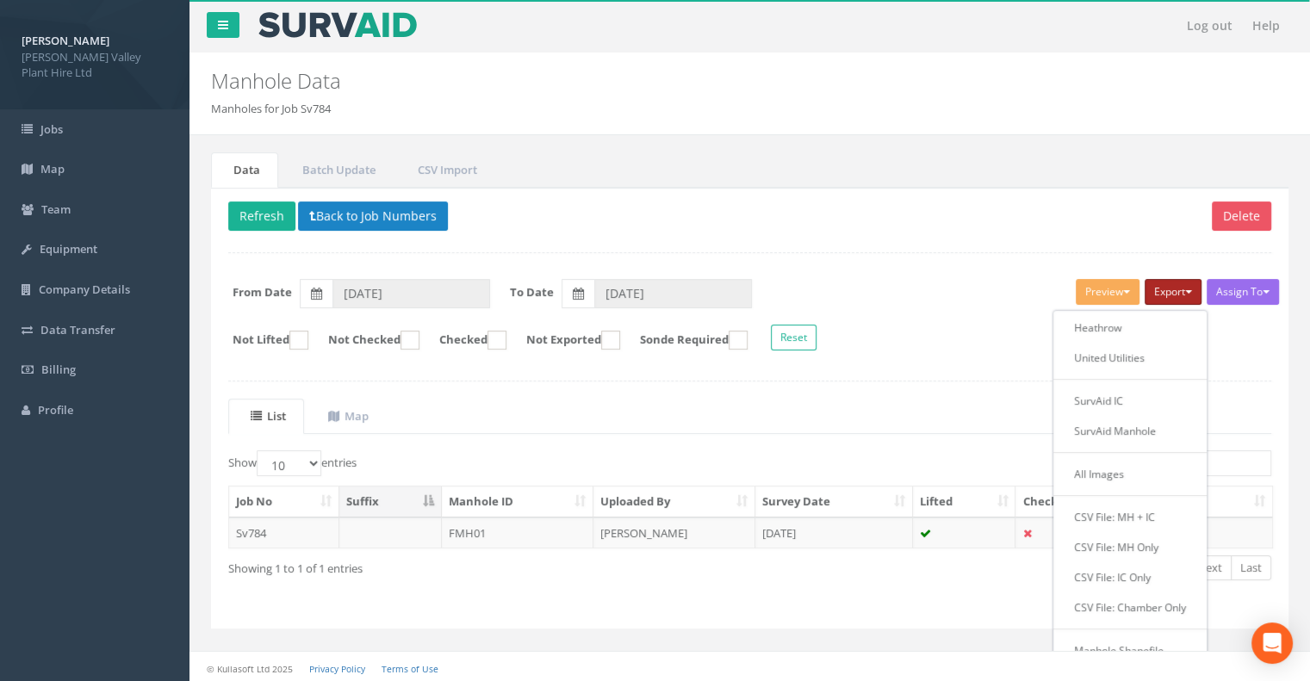
click at [1174, 295] on button "Export" at bounding box center [1172, 292] width 57 height 26
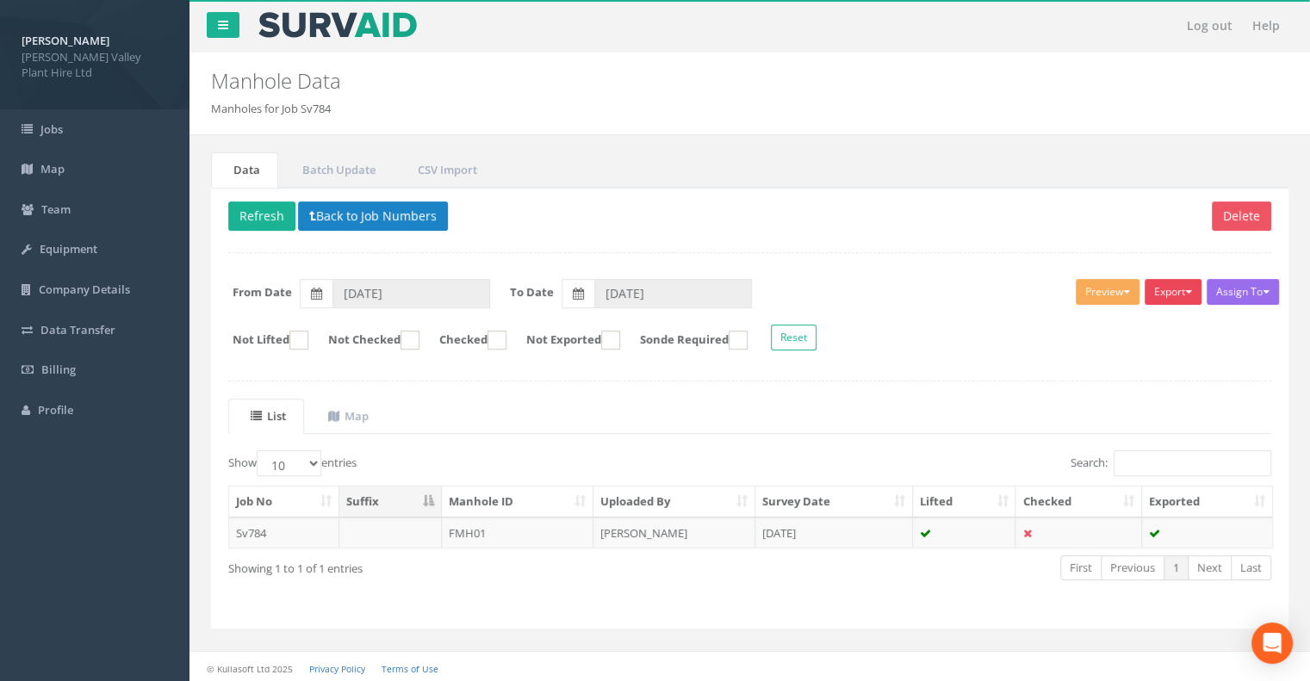
click at [1174, 295] on button "Export" at bounding box center [1172, 292] width 57 height 26
click at [782, 406] on ul "List Map" at bounding box center [749, 416] width 1043 height 35
click at [331, 207] on button "Back to Job Numbers" at bounding box center [373, 215] width 150 height 29
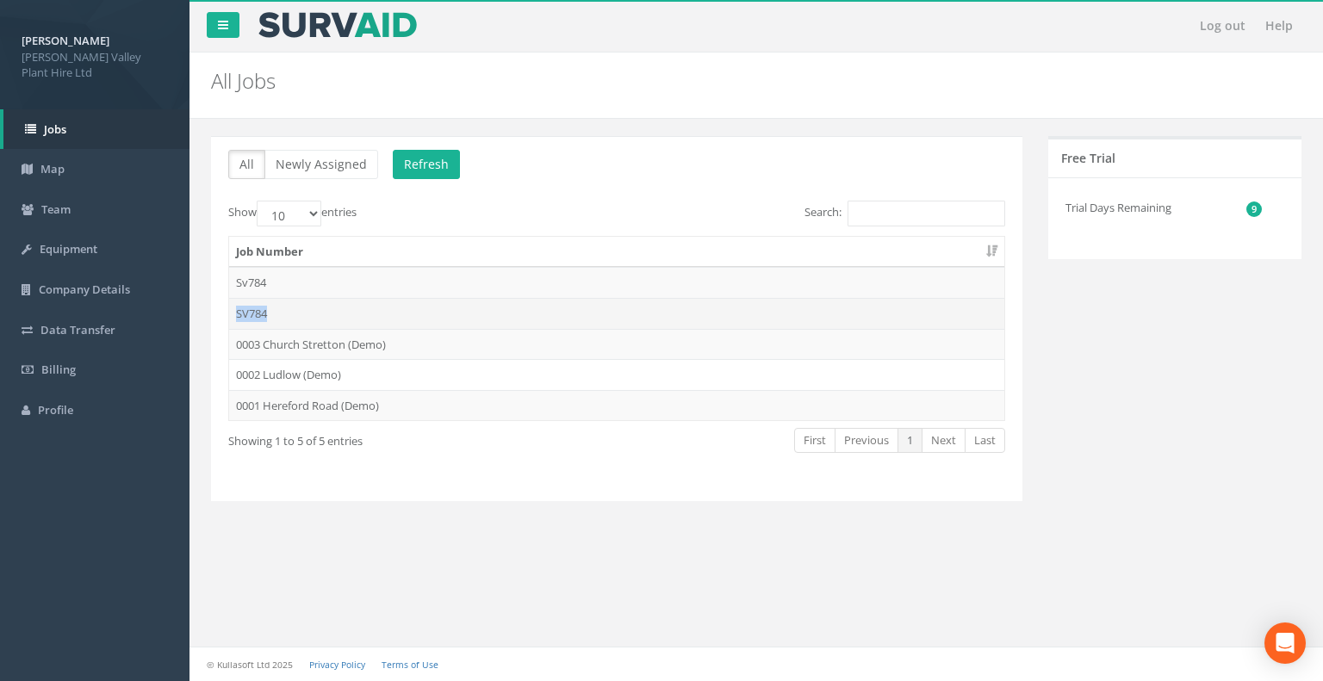
drag, startPoint x: 296, startPoint y: 283, endPoint x: 289, endPoint y: 314, distance: 31.8
click at [289, 314] on tbody "Sv784 SV784 0003 Church Stretton (Demo) 0002 Ludlow (Demo) [GEOGRAPHIC_DATA] (D…" at bounding box center [616, 343] width 775 height 153
click at [295, 304] on td "SV784" at bounding box center [616, 313] width 775 height 31
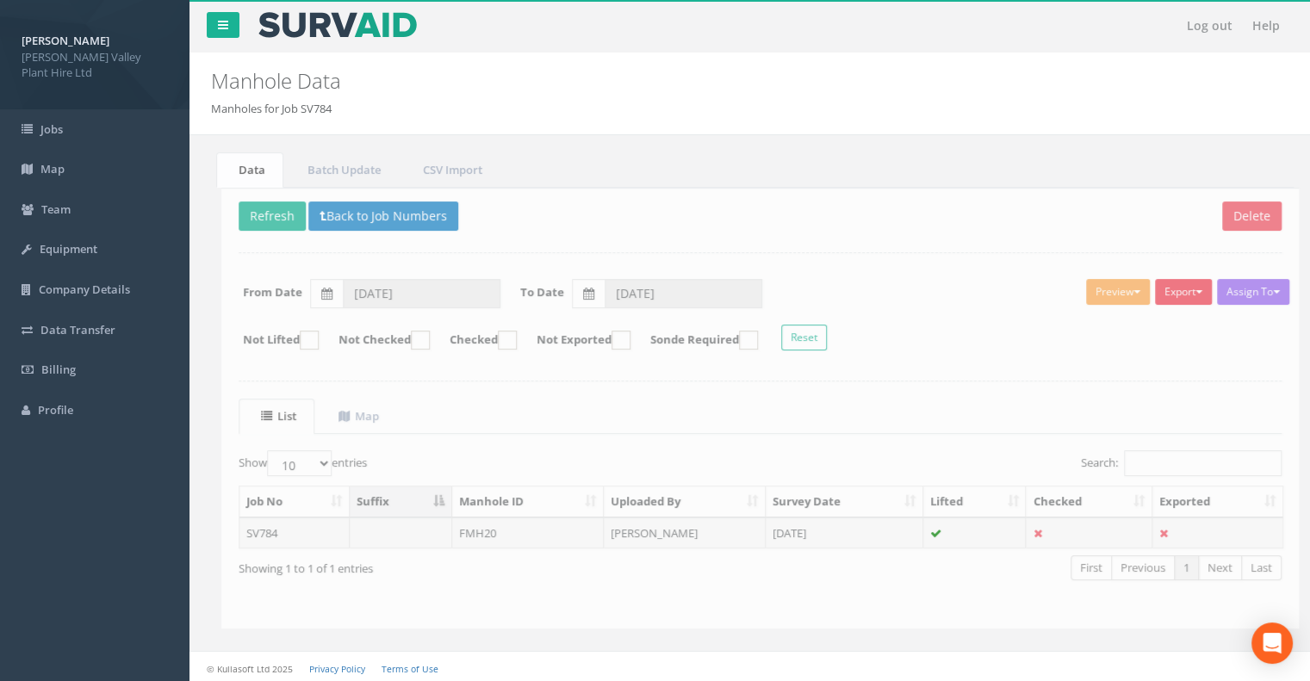
click at [1172, 288] on button "Export" at bounding box center [1172, 292] width 57 height 26
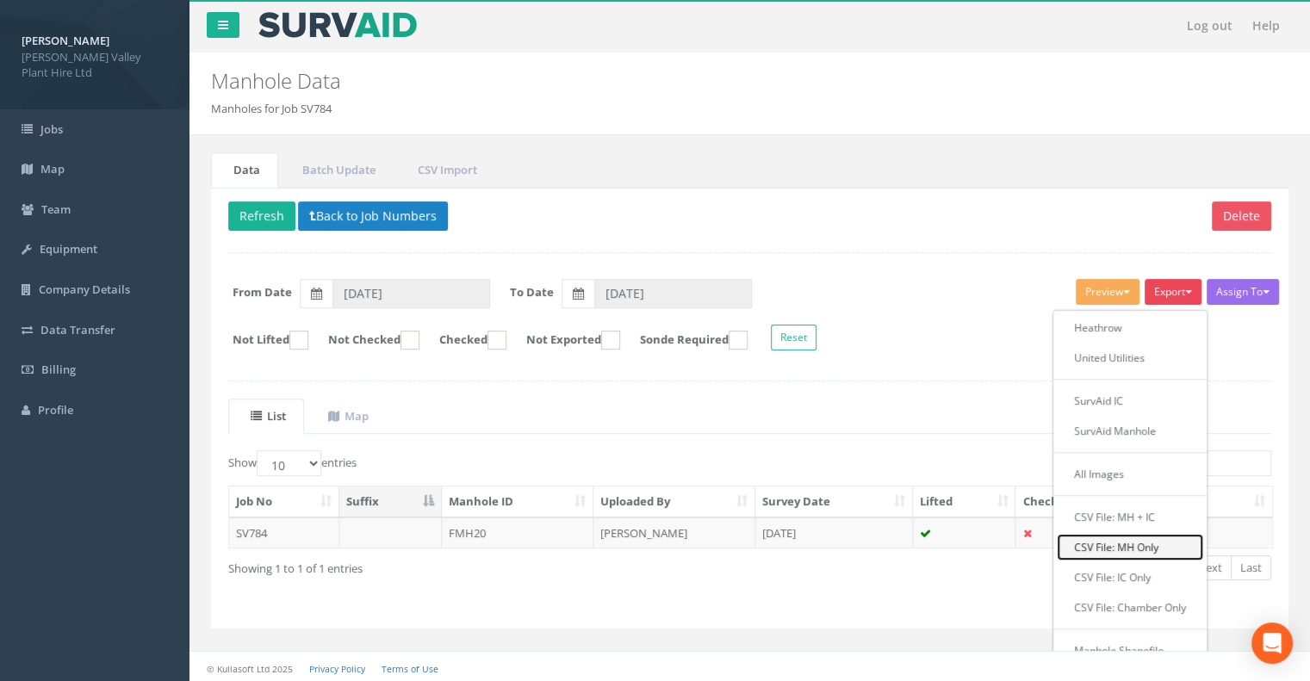
click at [1162, 546] on link "CSV File: MH Only" at bounding box center [1129, 547] width 146 height 27
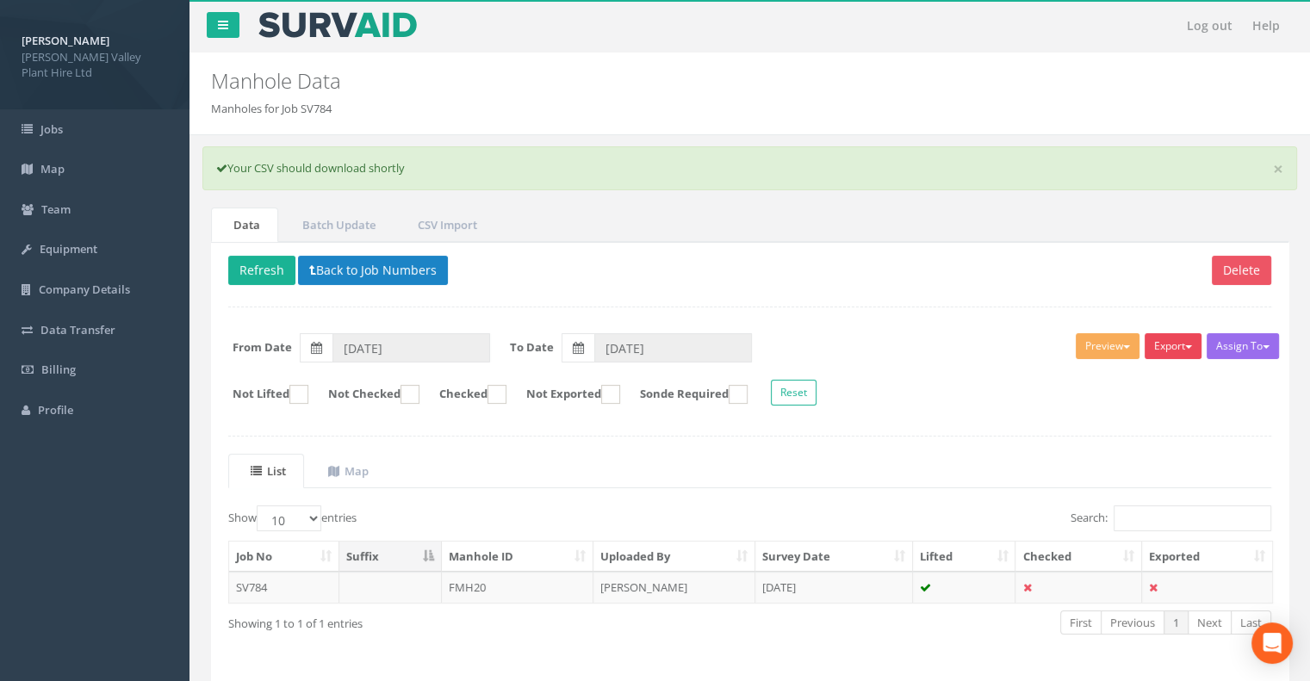
click at [1171, 347] on button "Export" at bounding box center [1172, 346] width 57 height 26
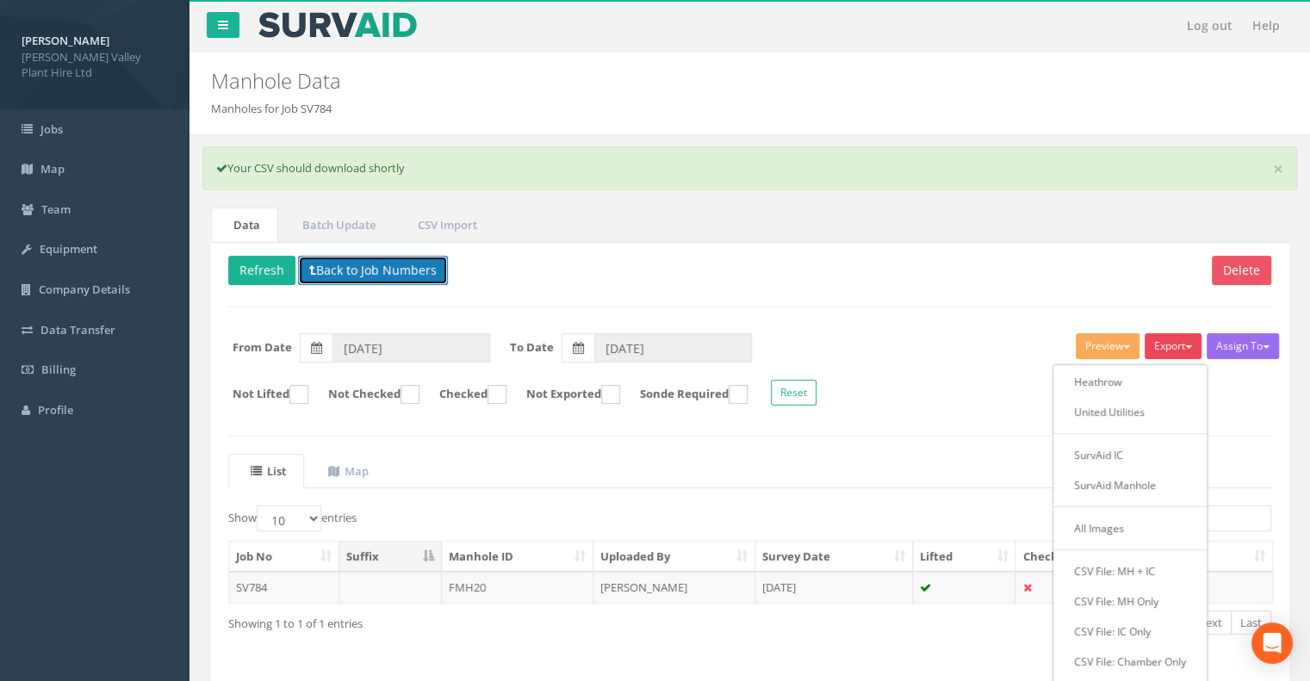
click at [334, 262] on button "Back to Job Numbers" at bounding box center [373, 270] width 150 height 29
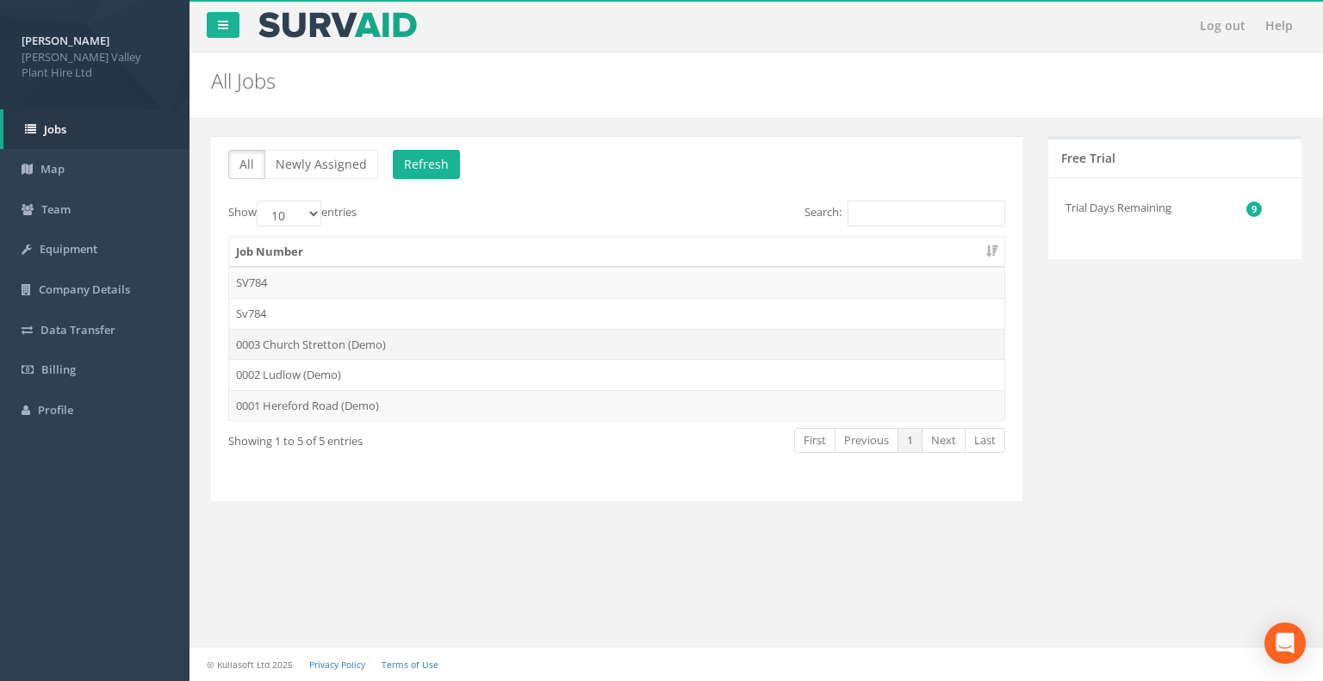
click at [410, 335] on td "0003 Church Stretton (Demo)" at bounding box center [616, 344] width 775 height 31
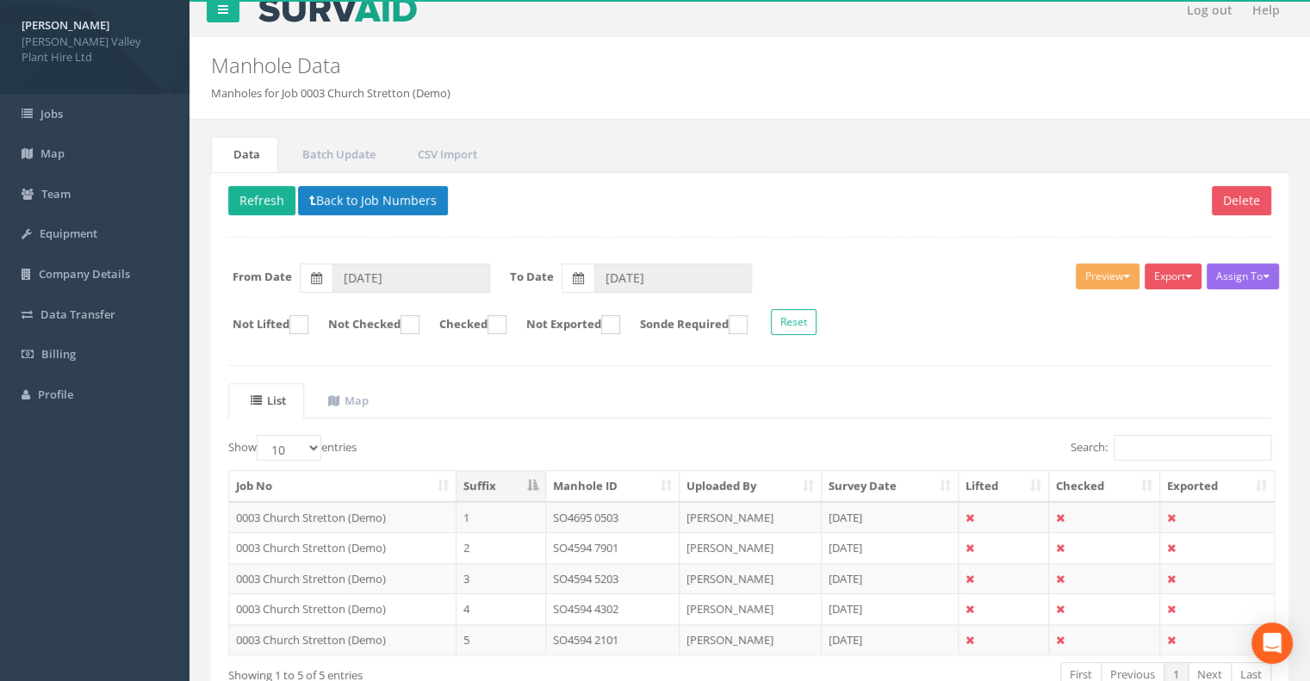
scroll to position [14, 0]
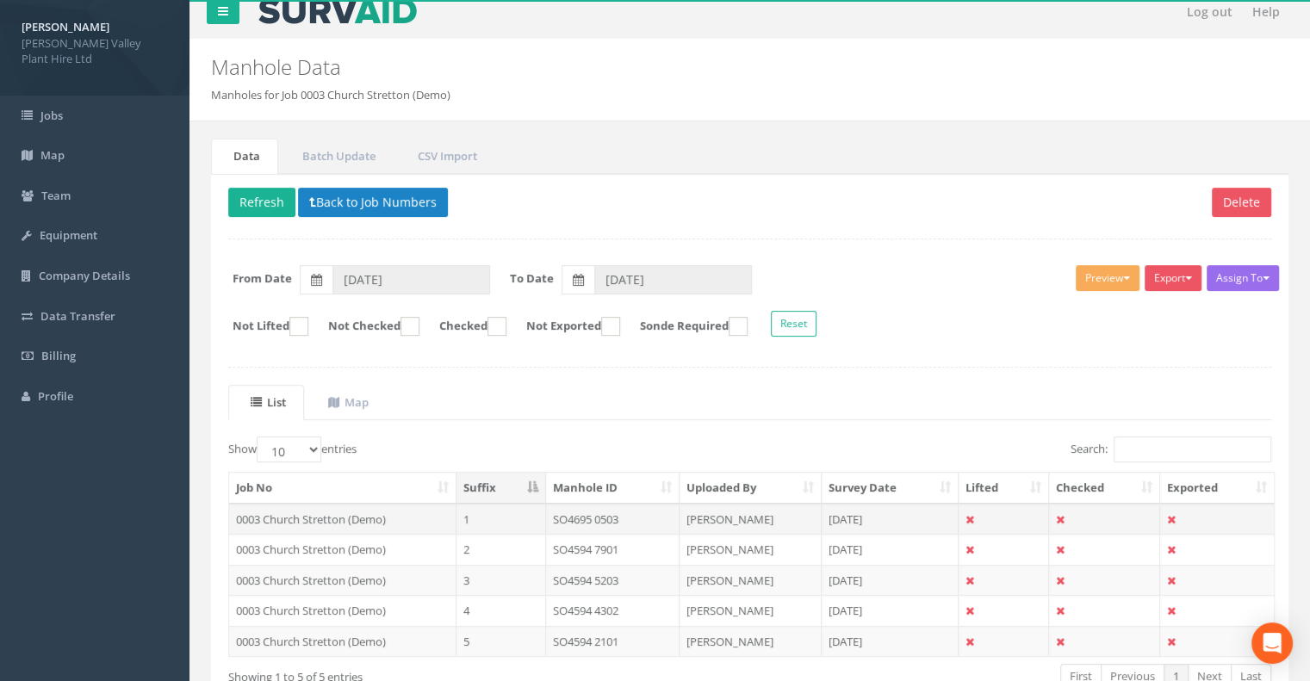
click at [361, 511] on td "0003 Church Stretton (Demo)" at bounding box center [342, 519] width 227 height 31
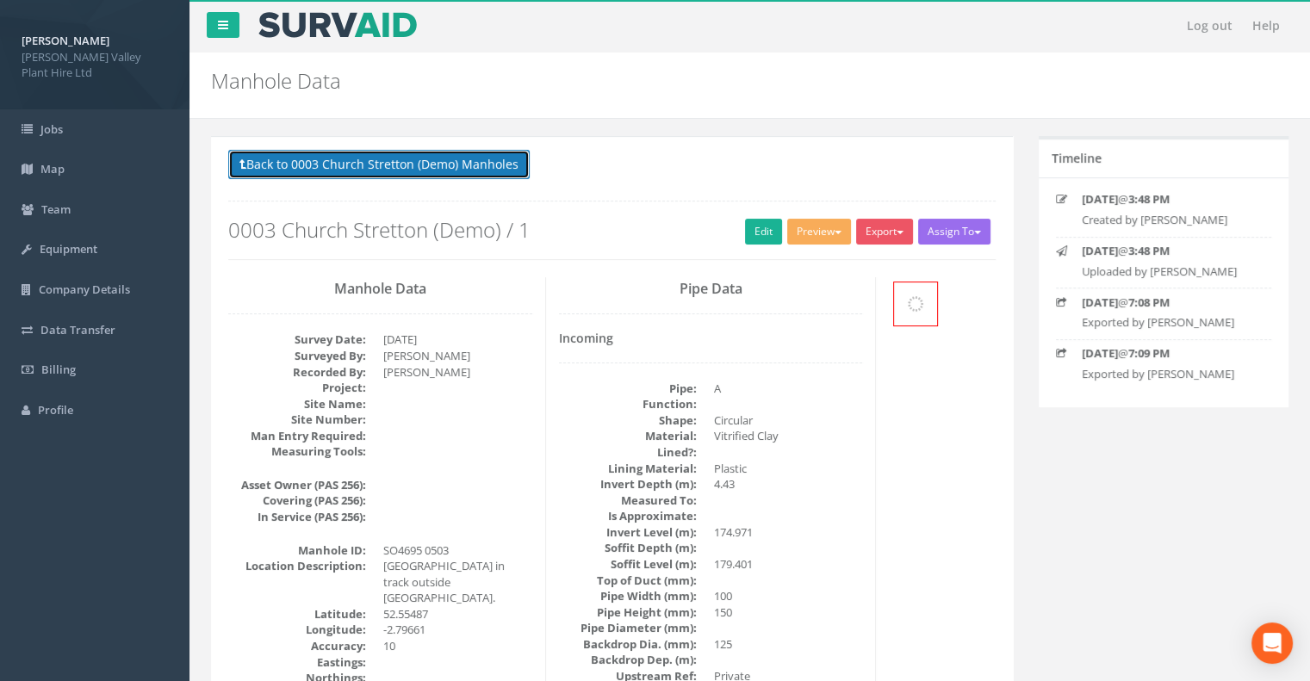
click at [295, 162] on button "Back to 0003 Church Stretton (Demo) Manholes" at bounding box center [378, 164] width 301 height 29
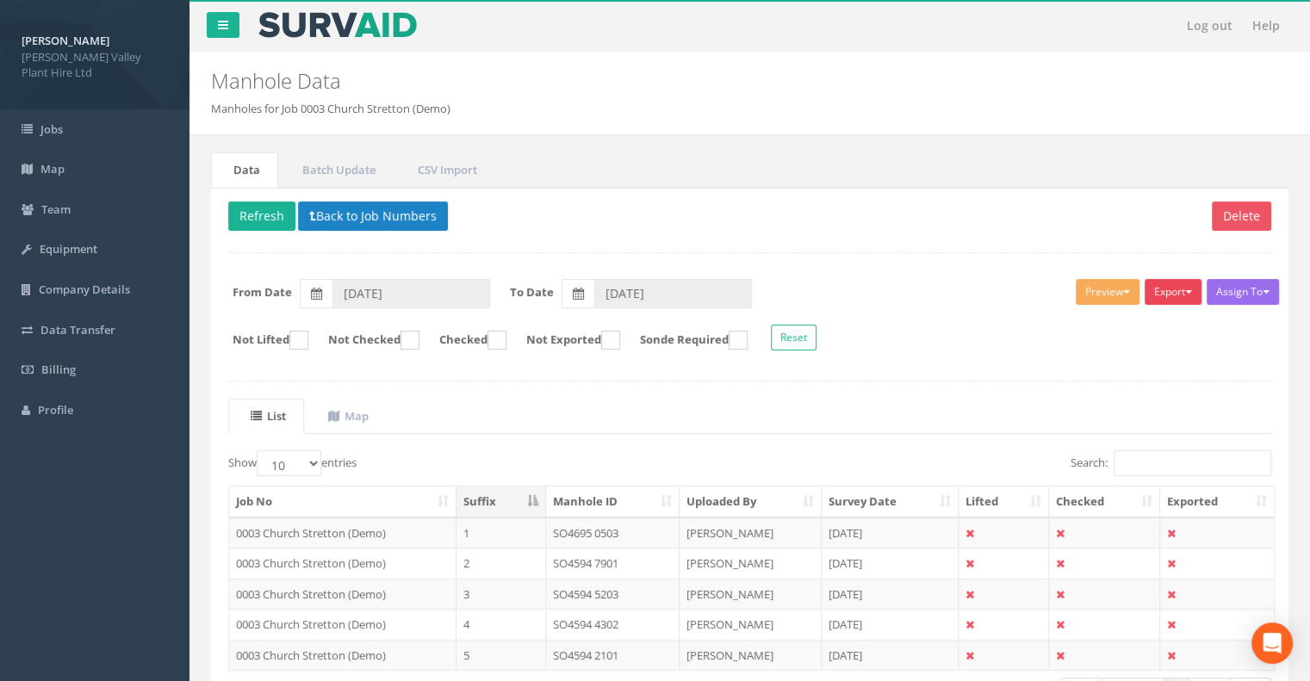
click at [1182, 280] on button "Export" at bounding box center [1172, 292] width 57 height 26
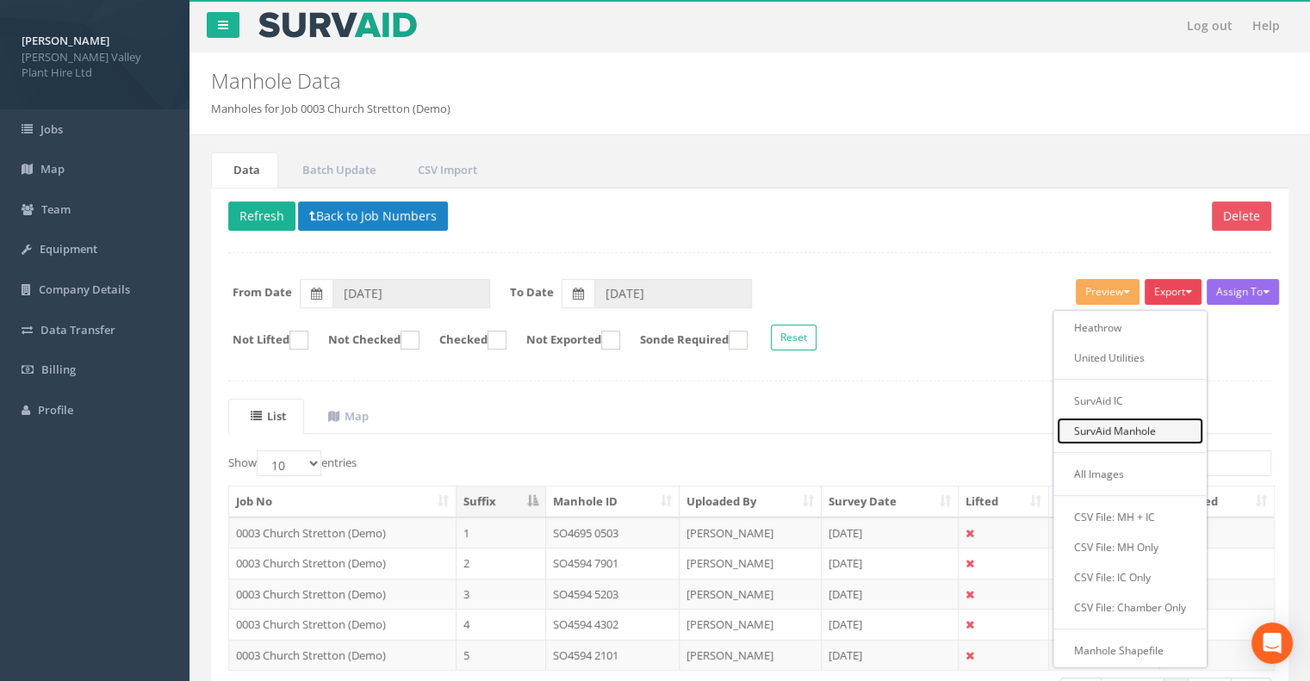
click at [1154, 437] on link "SurvAid Manhole" at bounding box center [1129, 431] width 146 height 27
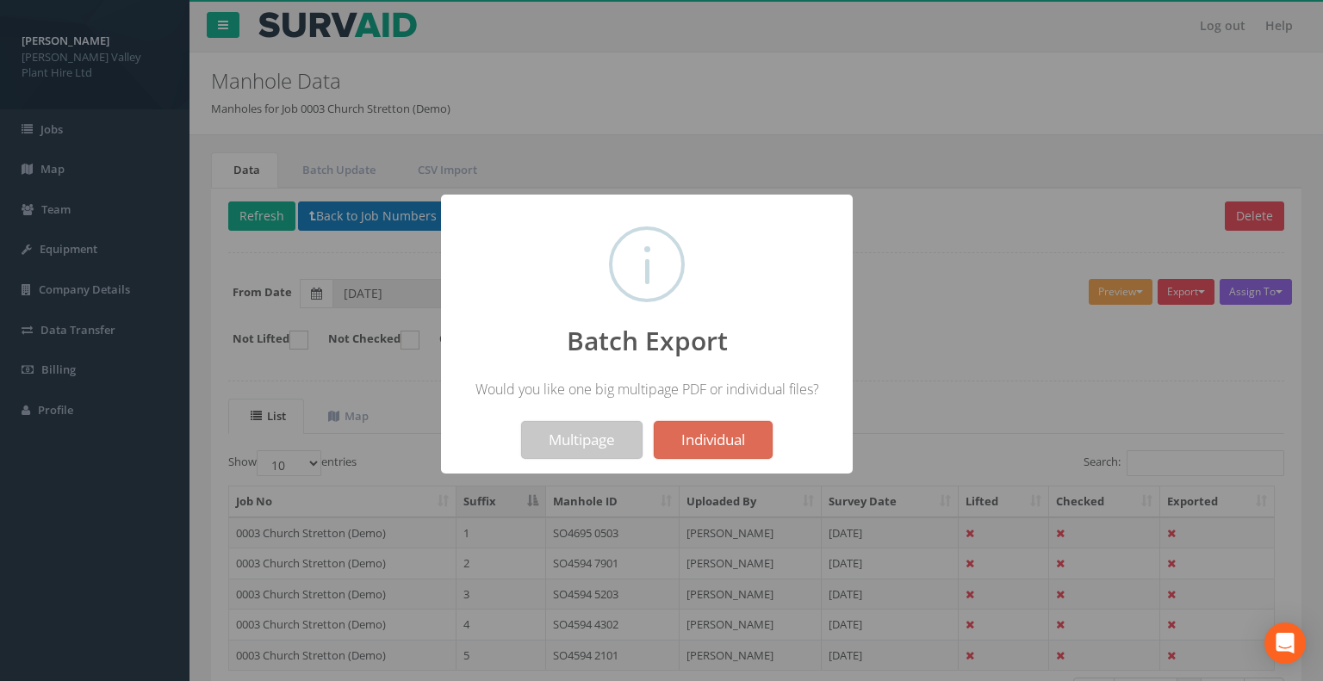
click at [596, 440] on button "Multipage" at bounding box center [581, 440] width 121 height 38
